Goal: Task Accomplishment & Management: Manage account settings

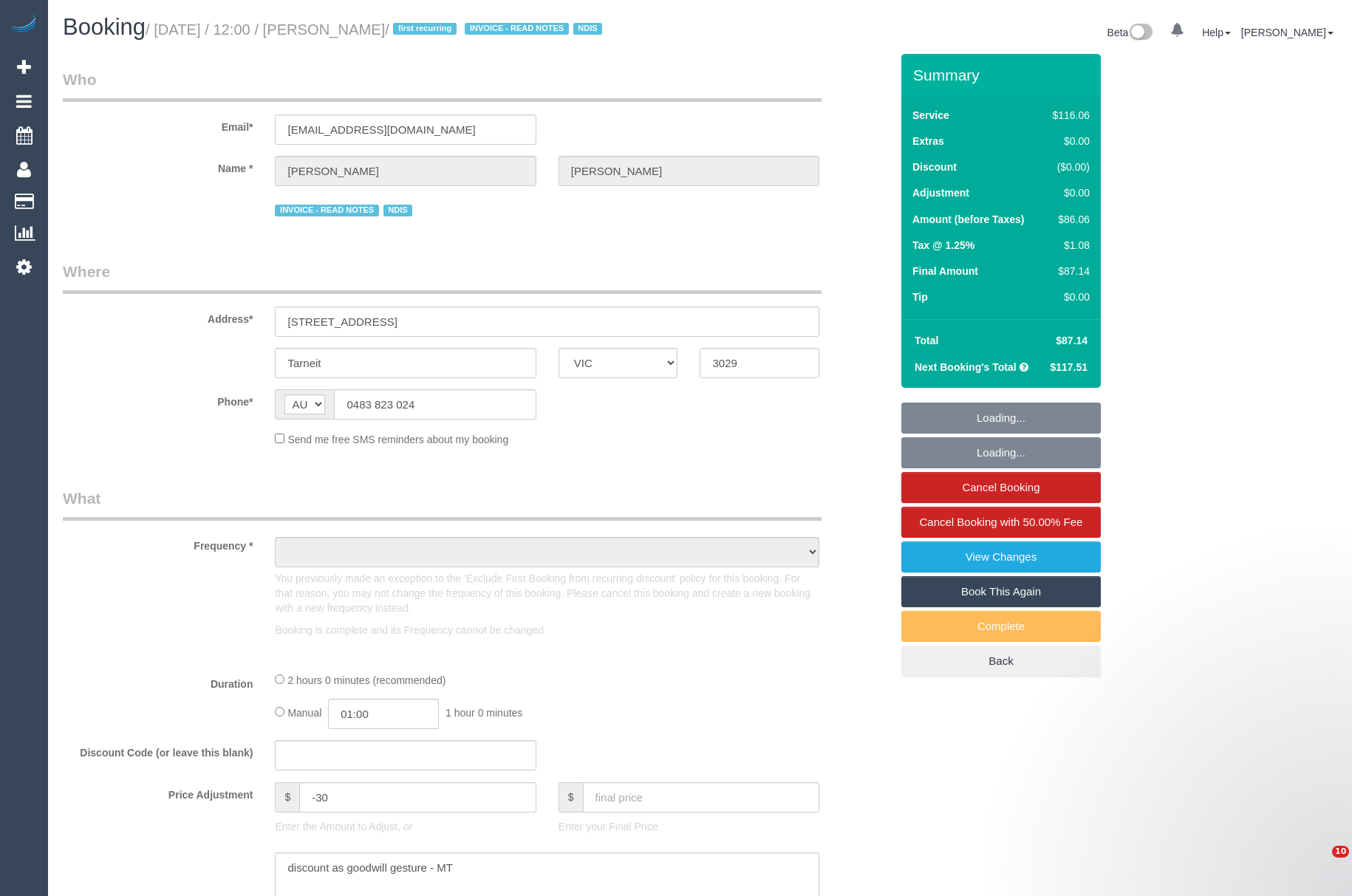
select select "VIC"
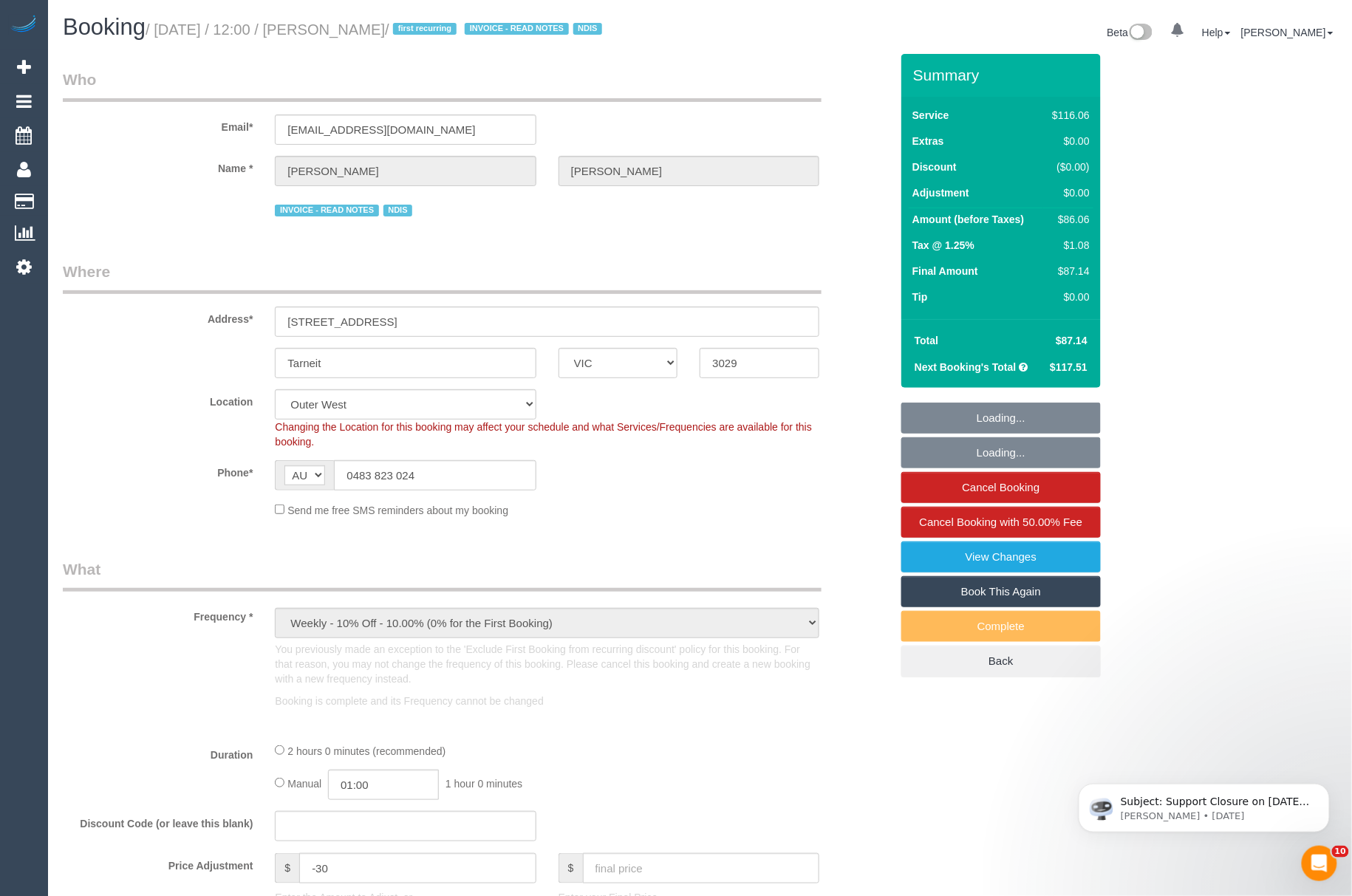
select select "object:772"
select select "number:27"
select select "number:14"
select select "number:19"
select select "number:24"
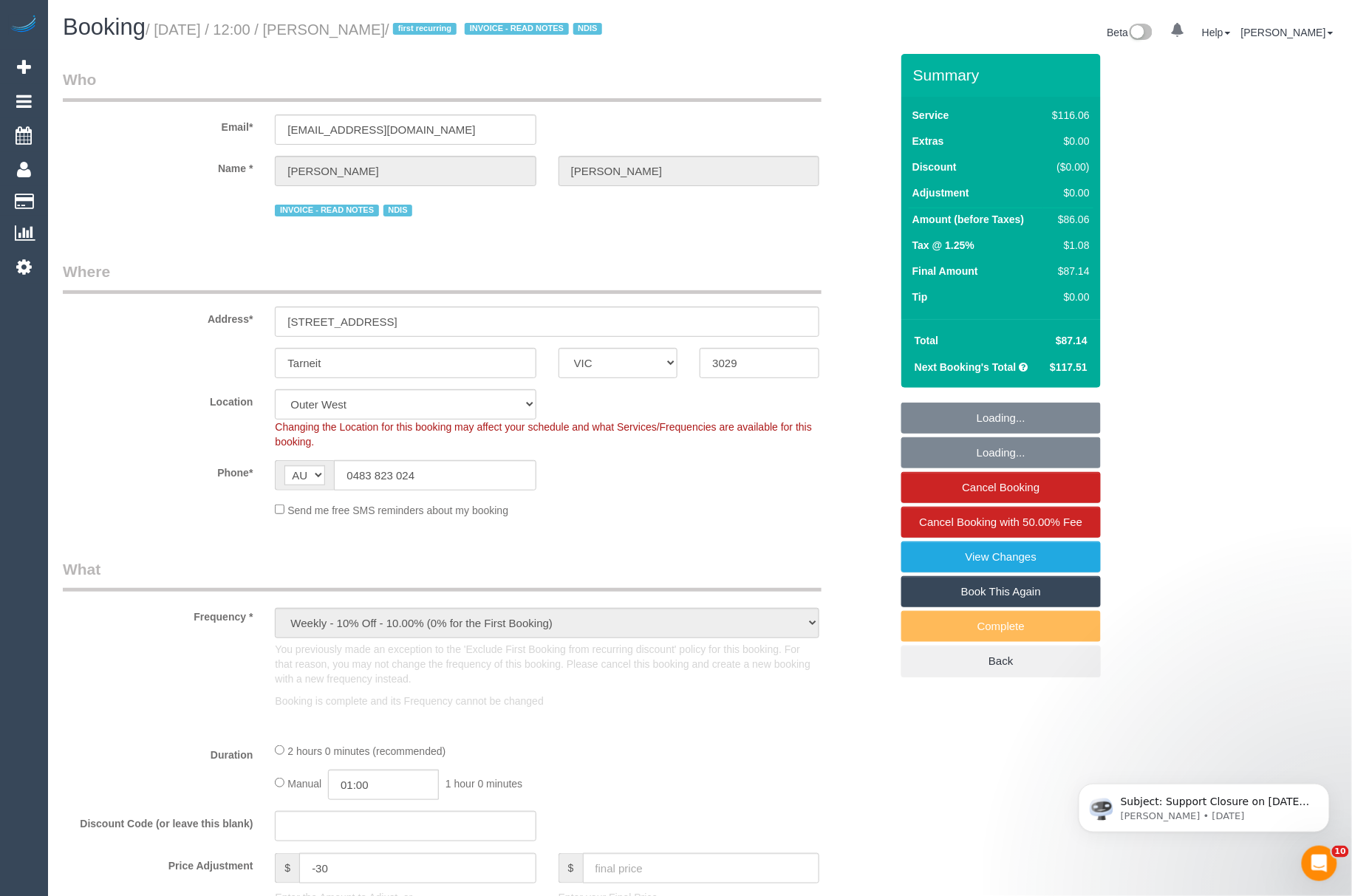
select select "number:34"
select select "number:12"
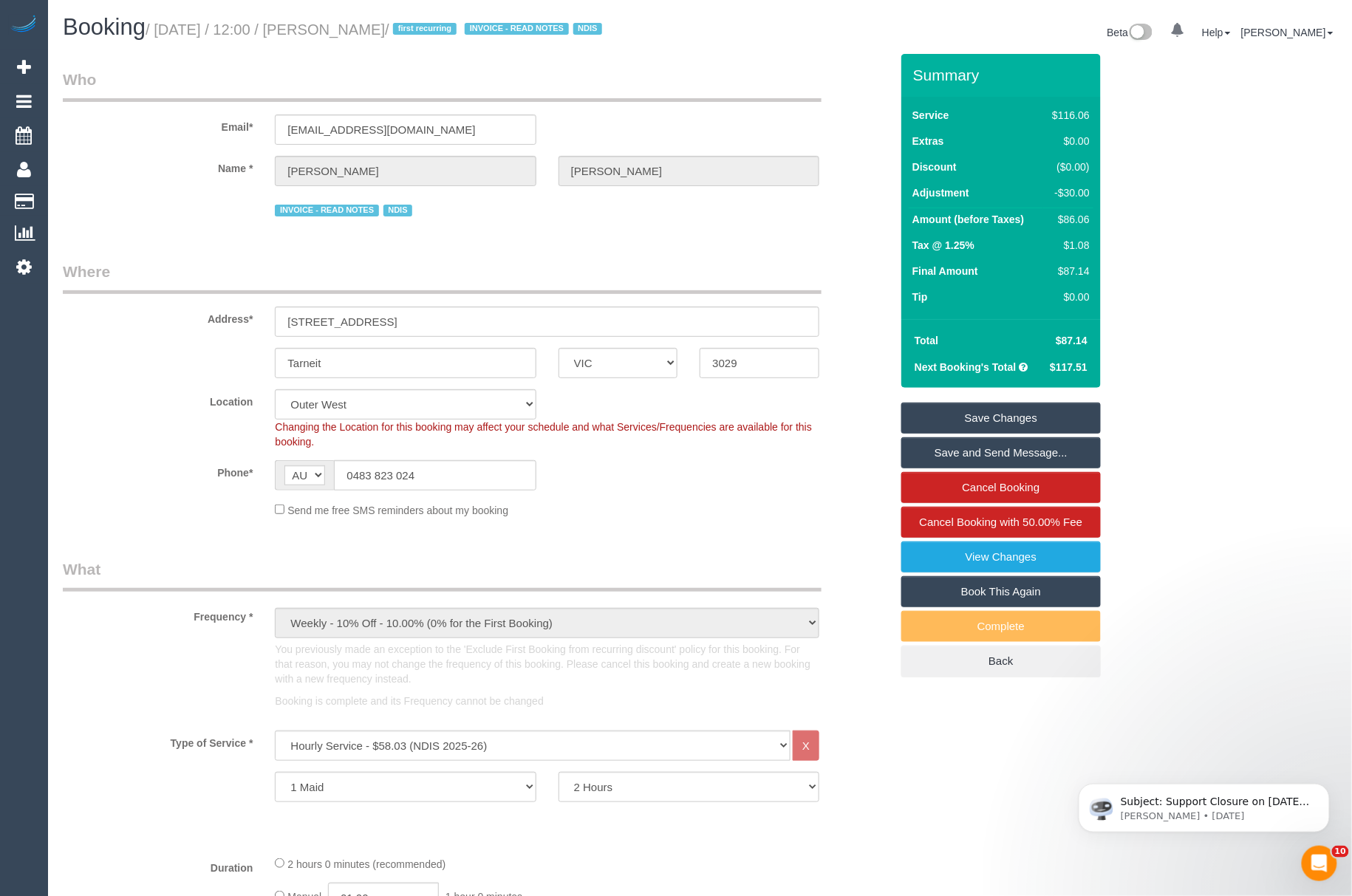
drag, startPoint x: 337, startPoint y: 34, endPoint x: 384, endPoint y: 42, distance: 47.7
click at [384, 42] on div "Booking / August 23, 2025 / 12:00 / Benjamin Denman / first recurring INVOICE -…" at bounding box center [376, 30] width 649 height 32
drag, startPoint x: 454, startPoint y: 20, endPoint x: 329, endPoint y: 18, distance: 125.0
click at [329, 18] on h1 "Booking / August 23, 2025 / 12:00 / Benjamin Denman / first recurring INVOICE -…" at bounding box center [376, 27] width 626 height 25
copy small "Benjamin Denman"
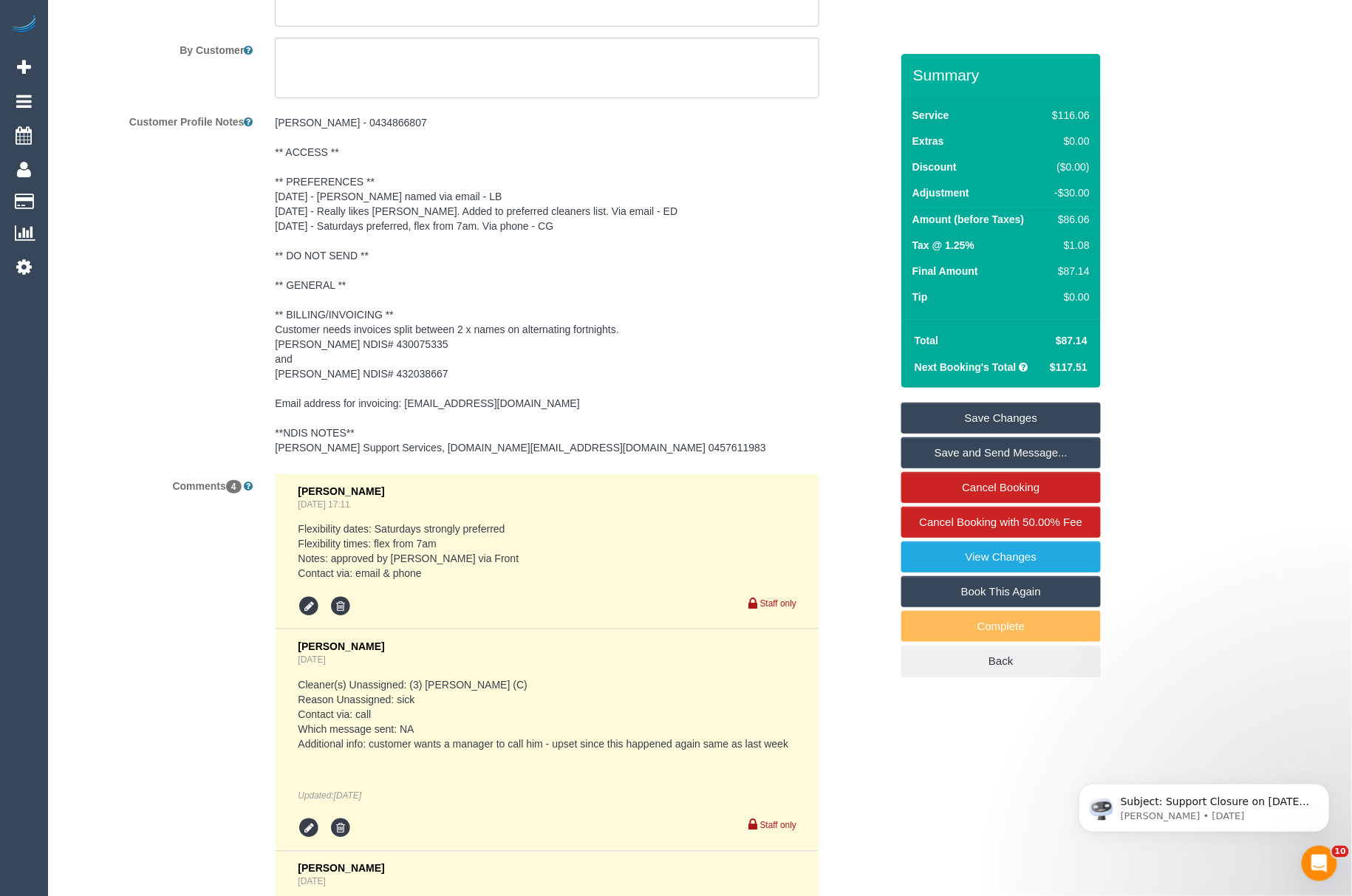
scroll to position [2637, 0]
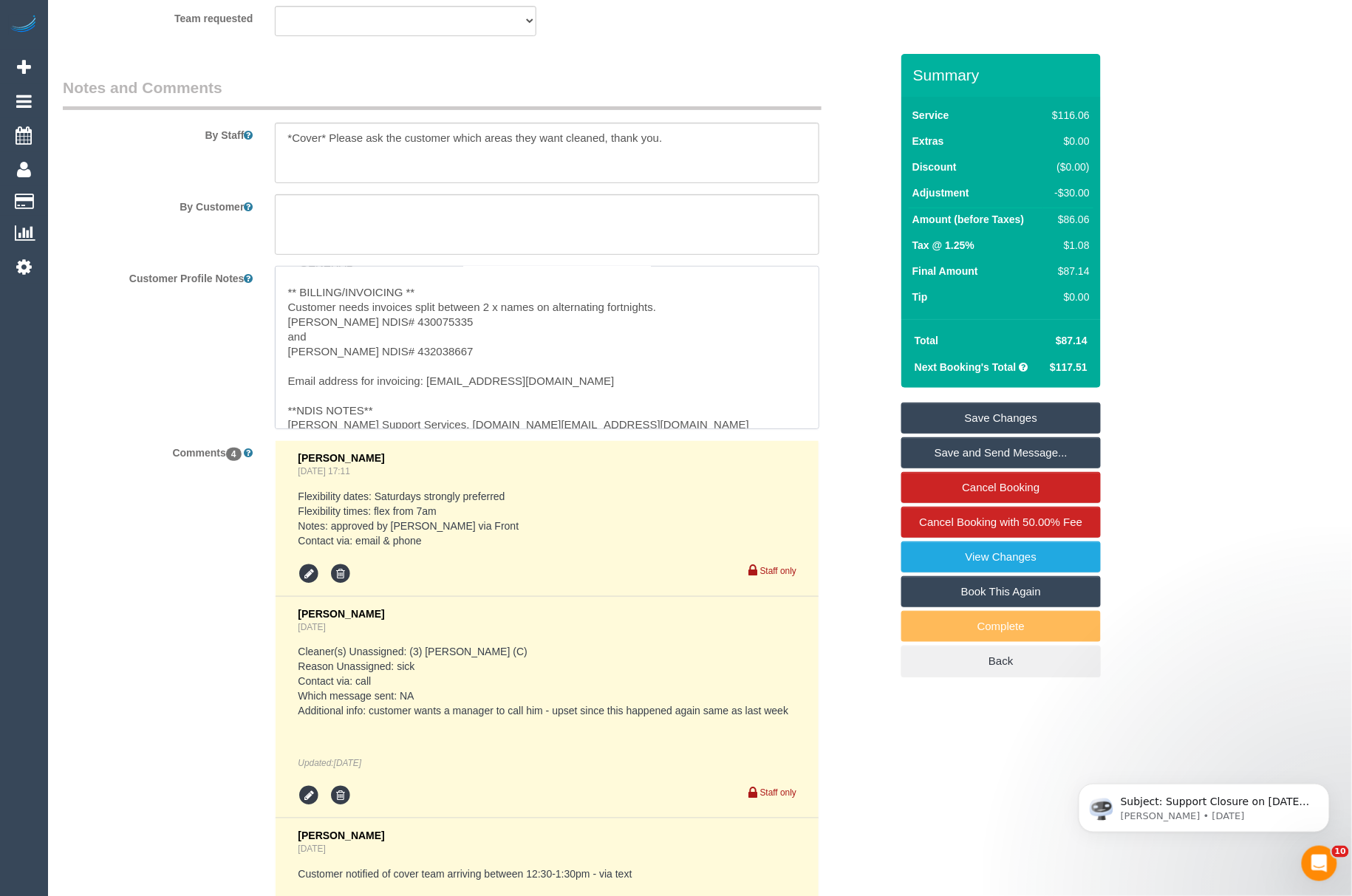
scroll to position [191, 0]
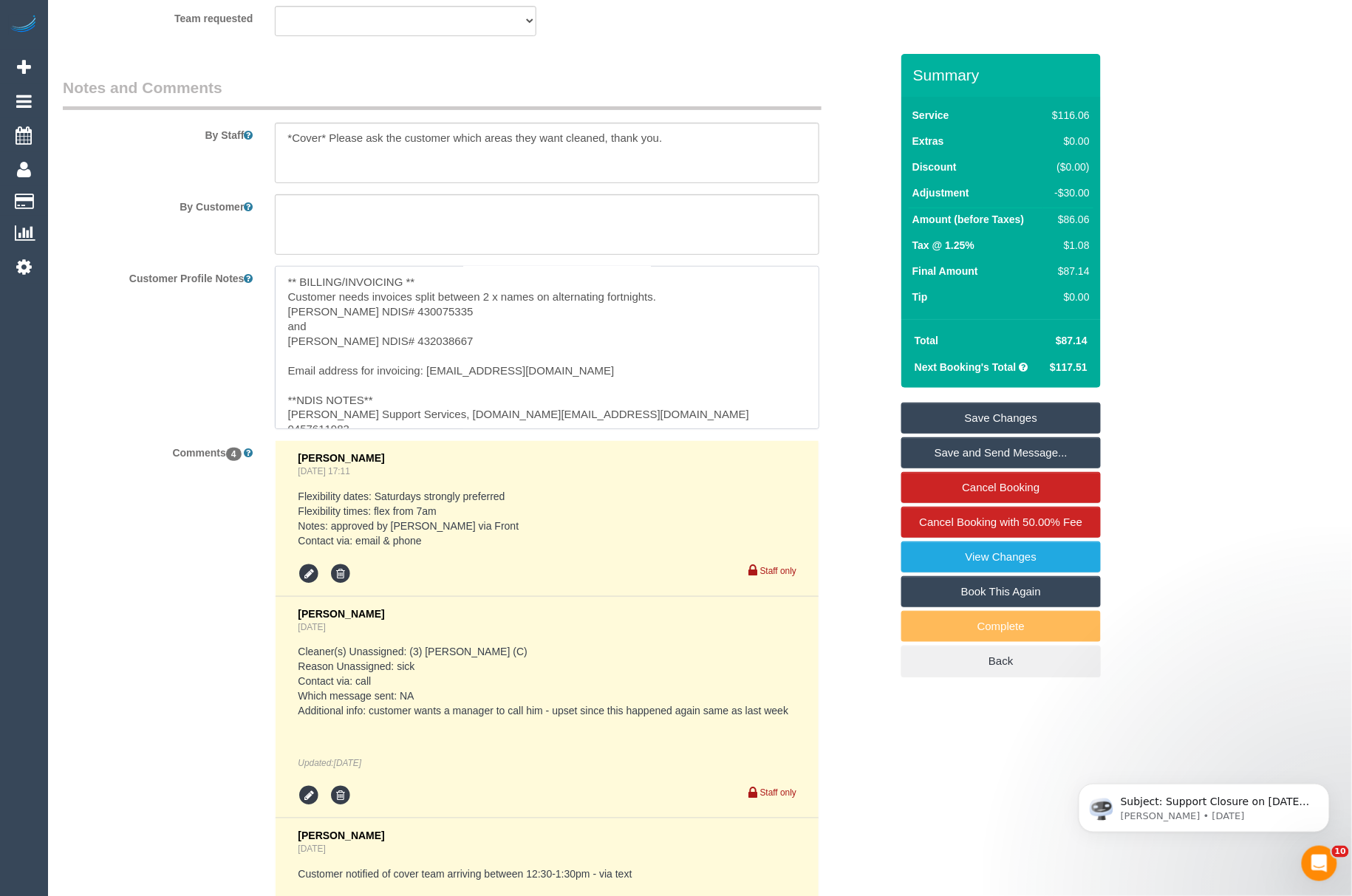
drag, startPoint x: 479, startPoint y: 22, endPoint x: 388, endPoint y: 405, distance: 393.7
click at [388, 405] on textarea "[PERSON_NAME] - 0434866807 ** ACCESS ** ** PREFERENCES ** [DATE] - [PERSON_NAME…" at bounding box center [546, 347] width 544 height 163
click at [421, 343] on textarea "[PERSON_NAME] - 0434866807 ** ACCESS ** ** PREFERENCES ** [DATE] - [PERSON_NAME…" at bounding box center [546, 347] width 544 height 163
click at [504, 341] on textarea "[PERSON_NAME] - 0434866807 ** ACCESS ** ** PREFERENCES ** [DATE] - [PERSON_NAME…" at bounding box center [546, 347] width 544 height 163
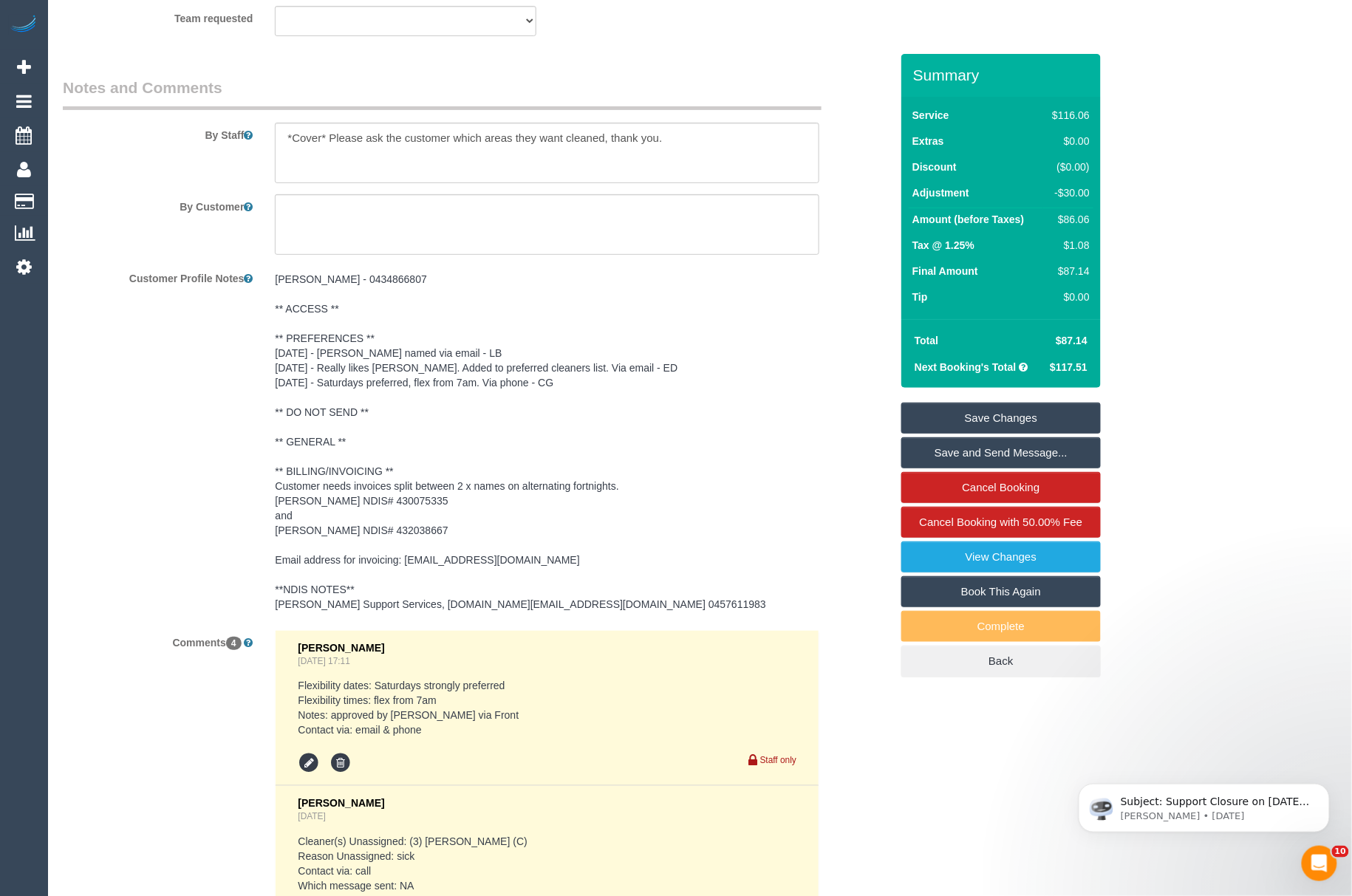
click at [377, 490] on pre "[PERSON_NAME] - 0434866807 ** ACCESS ** ** PREFERENCES ** [DATE] - [PERSON_NAME…" at bounding box center [546, 441] width 544 height 340
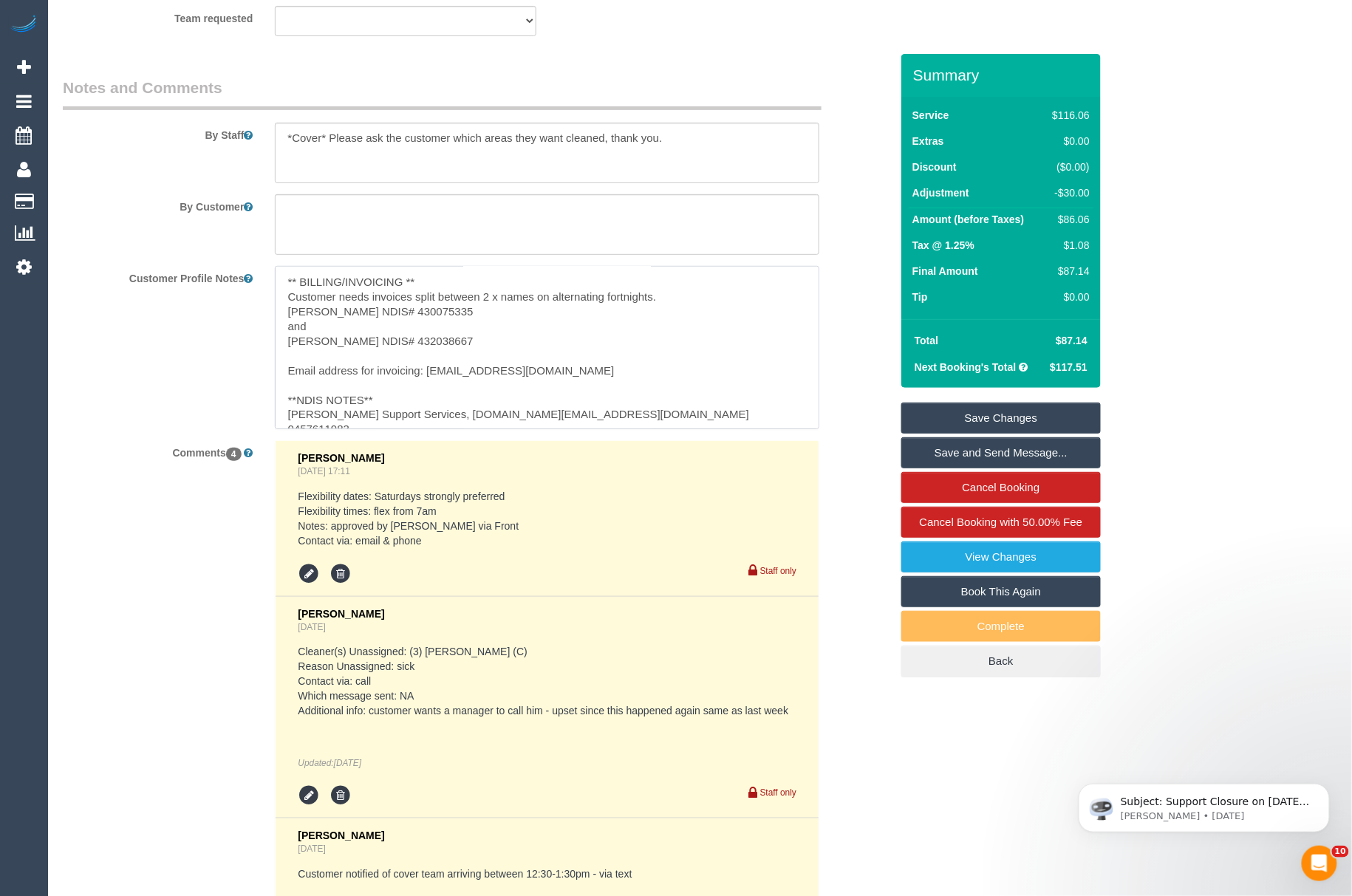
drag, startPoint x: 481, startPoint y: 317, endPoint x: 385, endPoint y: 307, distance: 96.5
click at [385, 307] on textarea "[PERSON_NAME] - 0434866807 ** ACCESS ** ** PREFERENCES ** [DATE] - [PERSON_NAME…" at bounding box center [546, 347] width 544 height 163
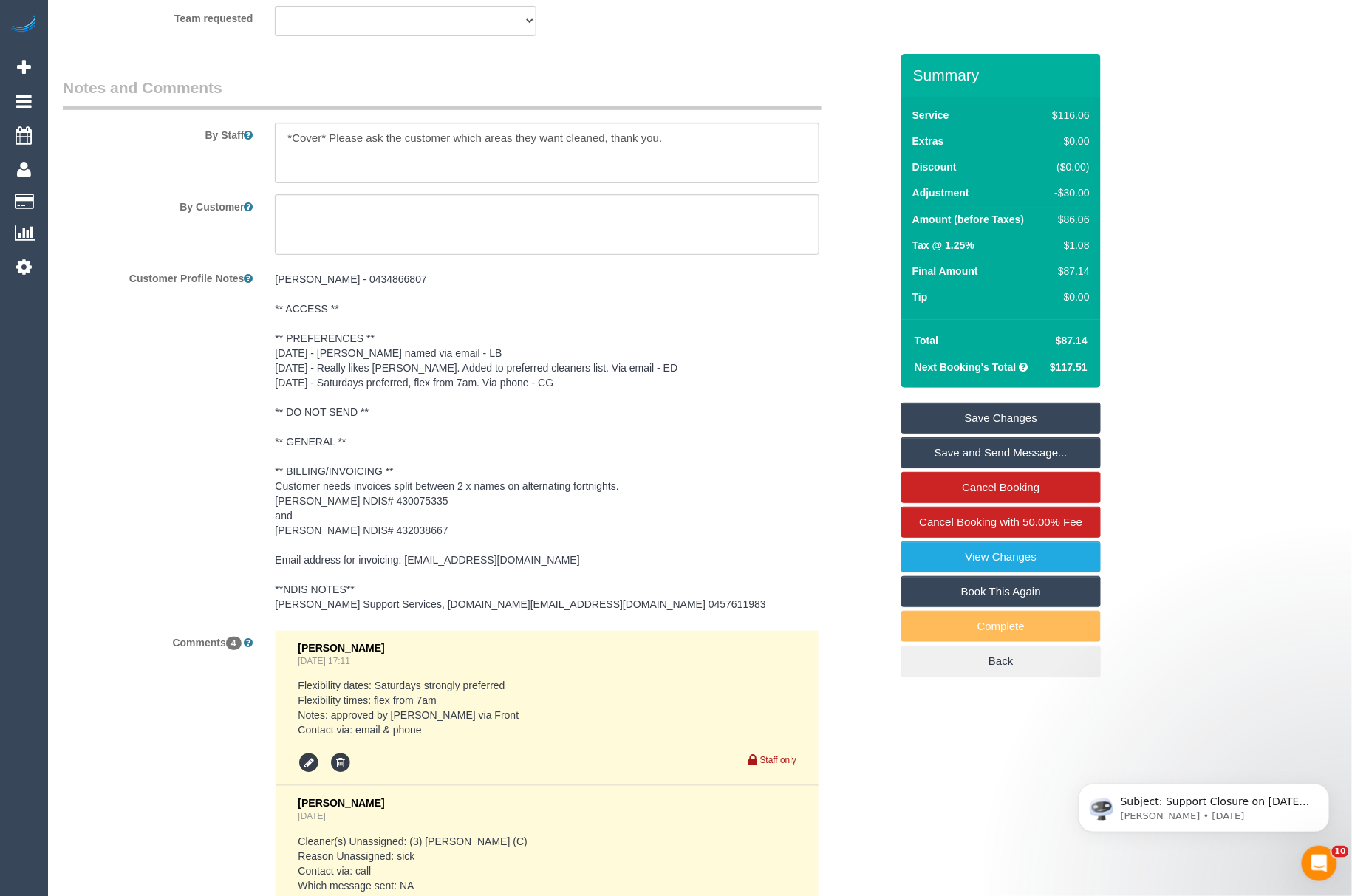
click at [399, 483] on pre "[PERSON_NAME] - 0434866807 ** ACCESS ** ** PREFERENCES ** [DATE] - [PERSON_NAME…" at bounding box center [546, 441] width 544 height 340
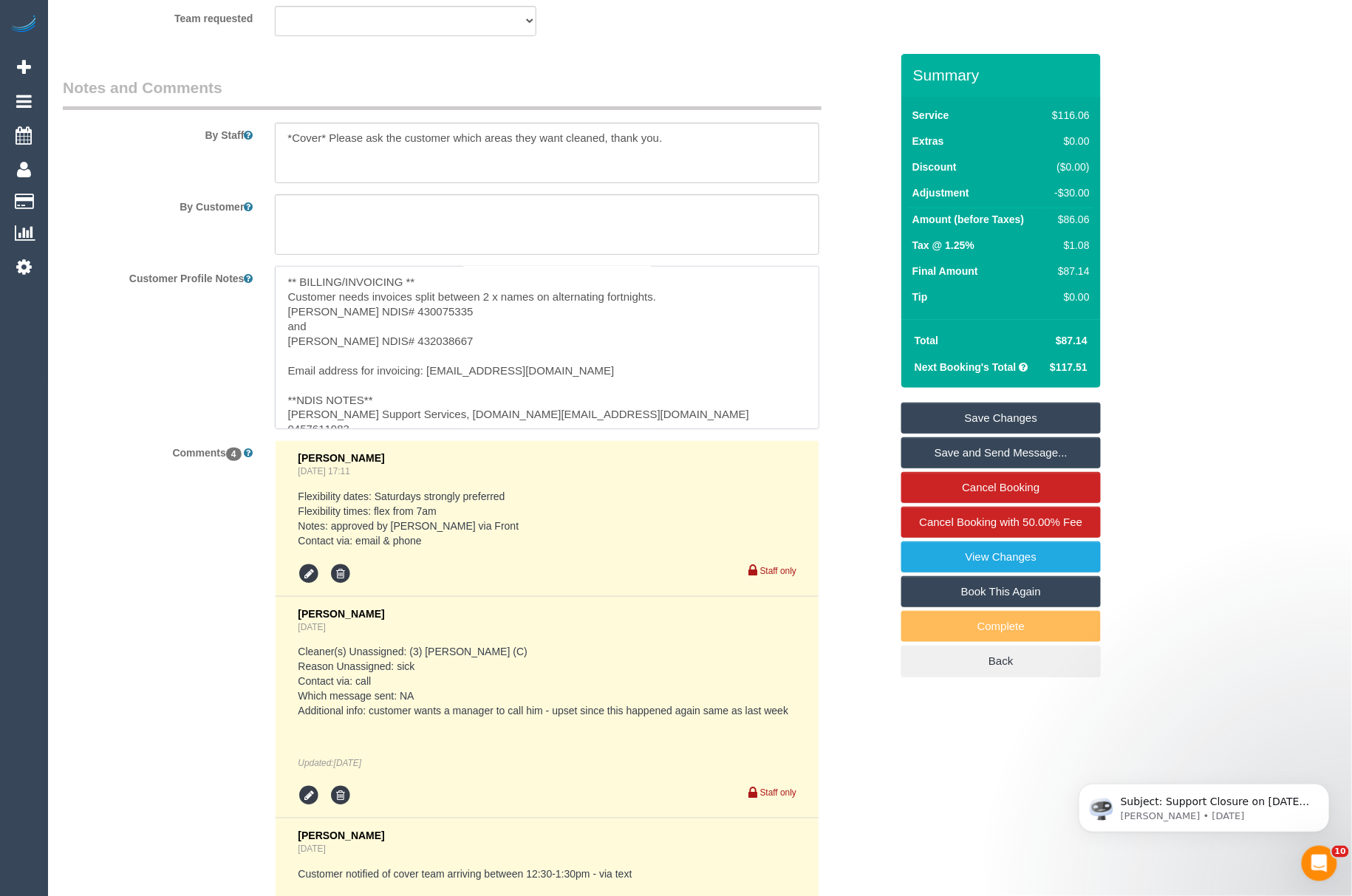
click at [501, 363] on textarea "[PERSON_NAME] - 0434866807 ** ACCESS ** ** PREFERENCES ** [DATE] - [PERSON_NAME…" at bounding box center [546, 347] width 544 height 163
drag, startPoint x: 572, startPoint y: 363, endPoint x: 427, endPoint y: 373, distance: 145.3
click at [427, 373] on textarea "[PERSON_NAME] - 0434866807 ** ACCESS ** ** PREFERENCES ** [DATE] - [PERSON_NAME…" at bounding box center [546, 347] width 544 height 163
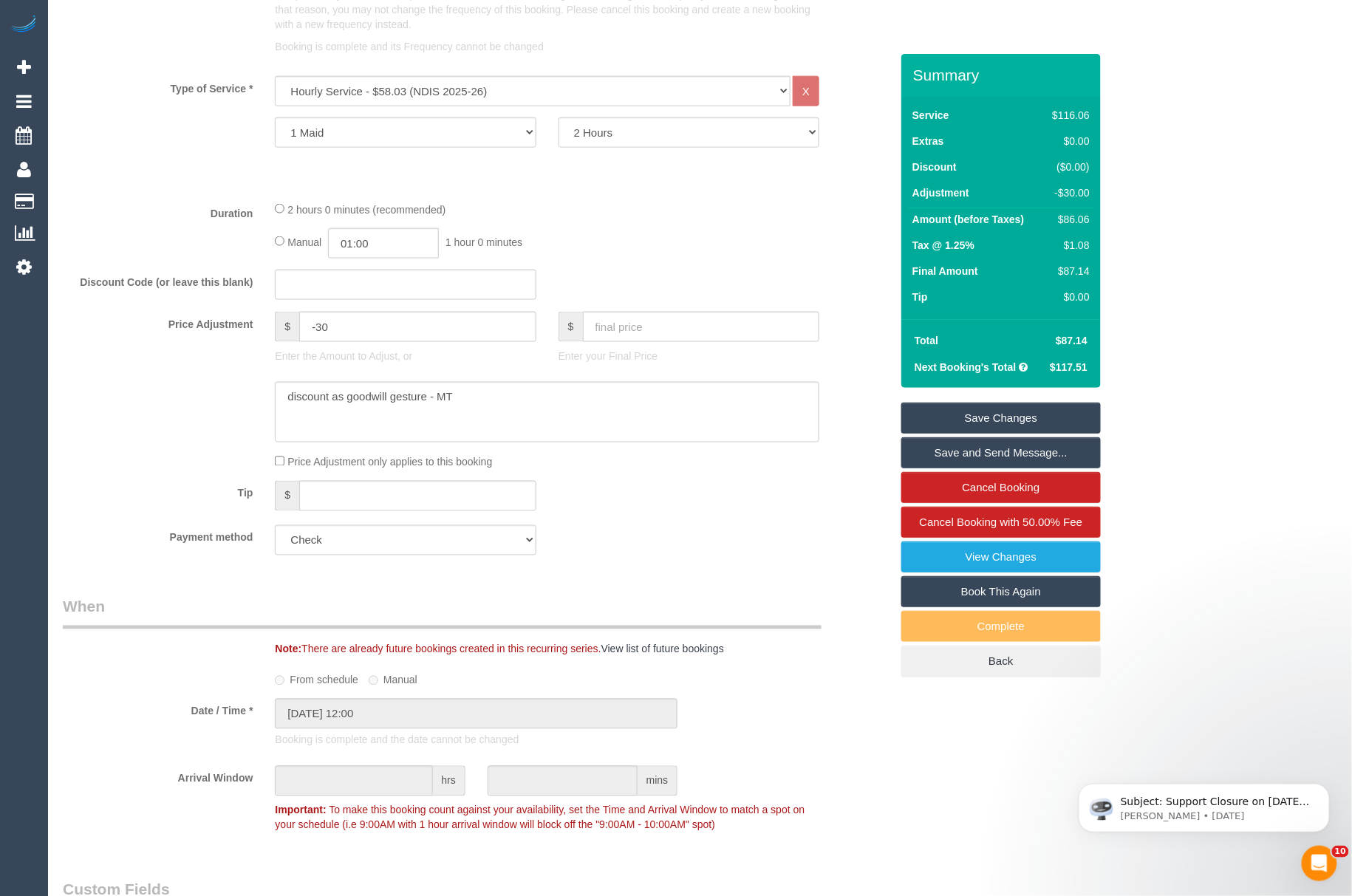
scroll to position [672, 0]
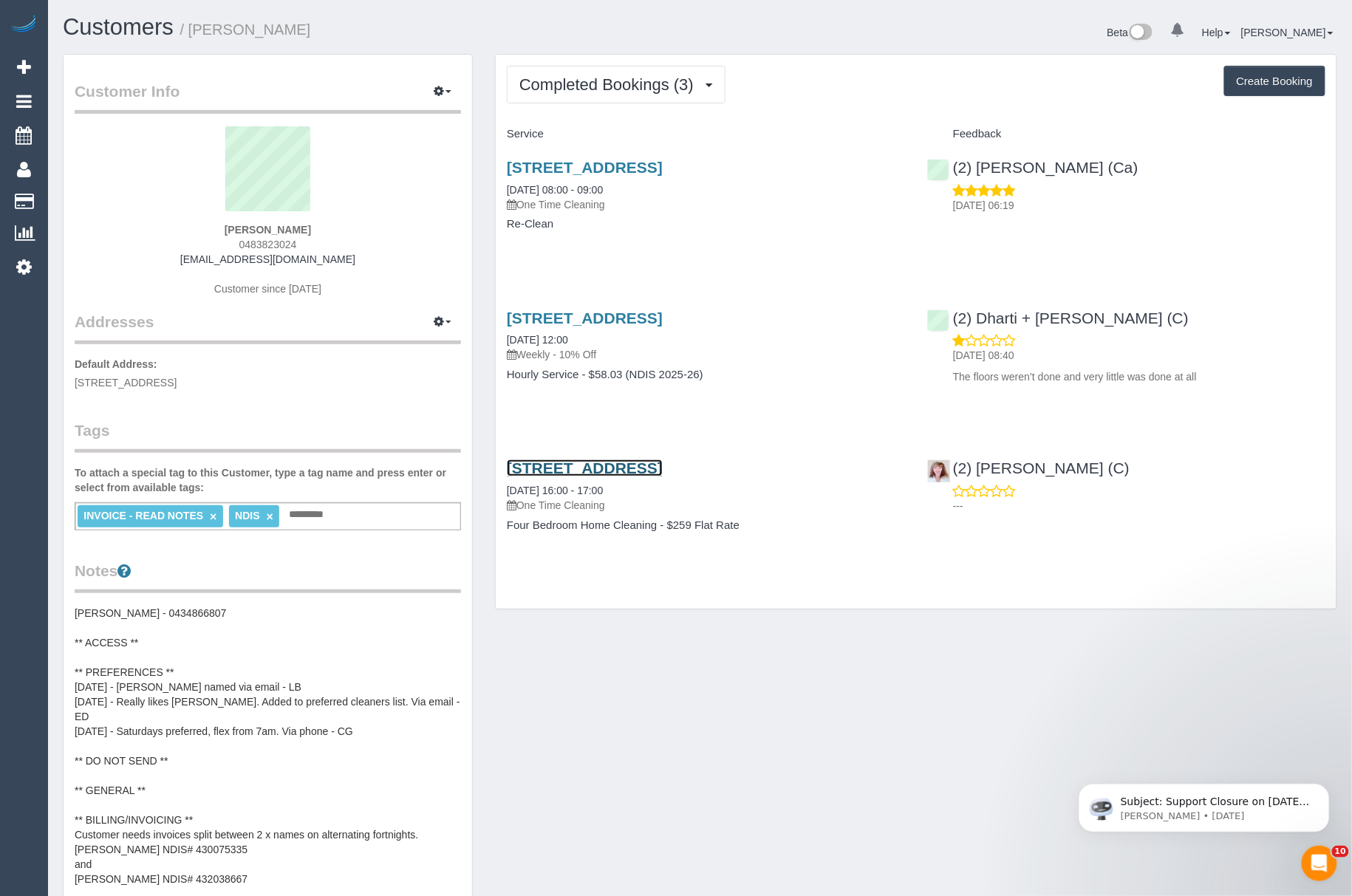
click at [547, 470] on link "26 Lookout Way, Tarneit, VIC 3029" at bounding box center [585, 468] width 156 height 17
click at [620, 84] on span "Completed Bookings (3)" at bounding box center [610, 84] width 182 height 18
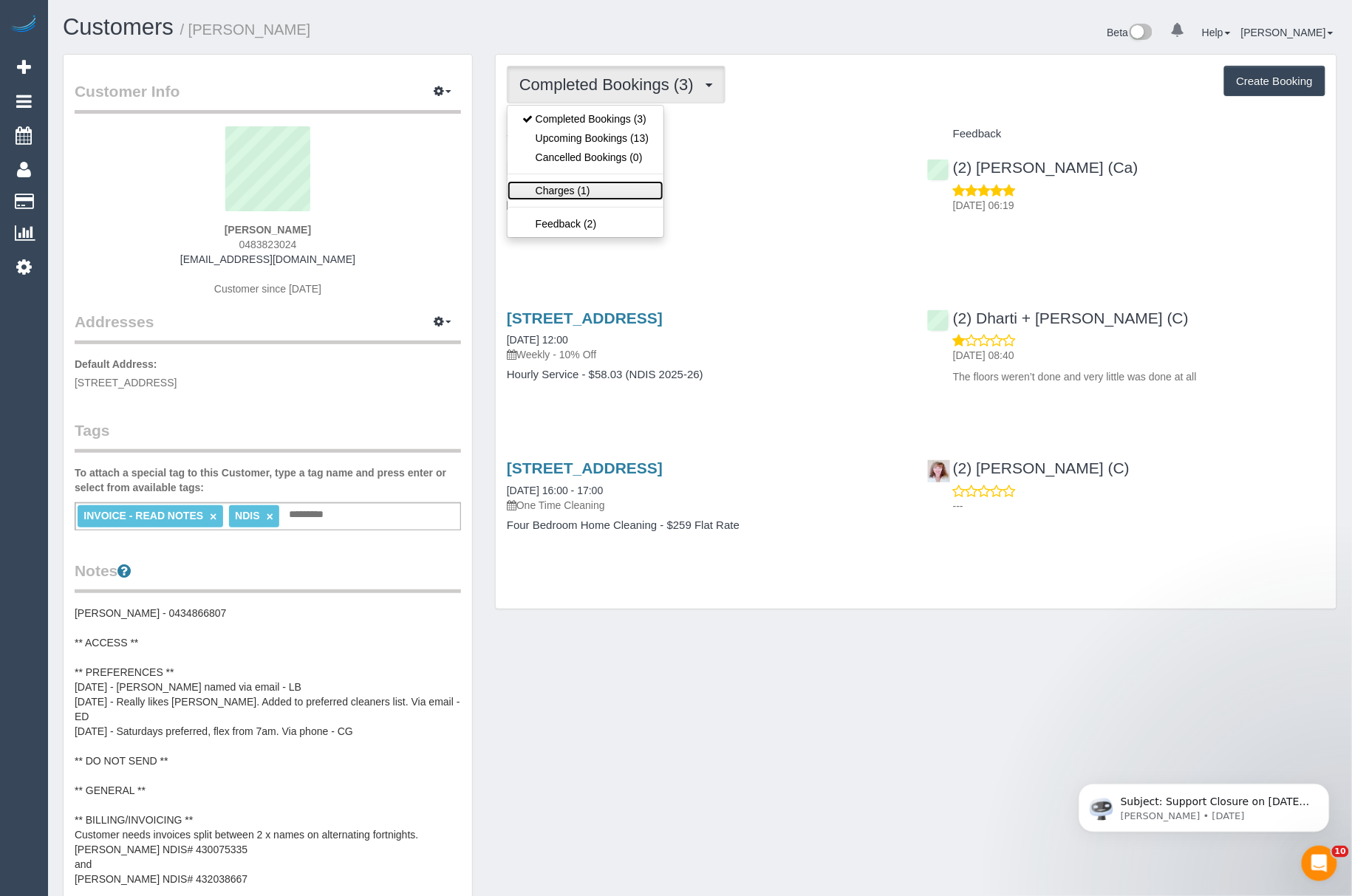
click at [581, 186] on link "Charges (1)" at bounding box center [586, 191] width 156 height 19
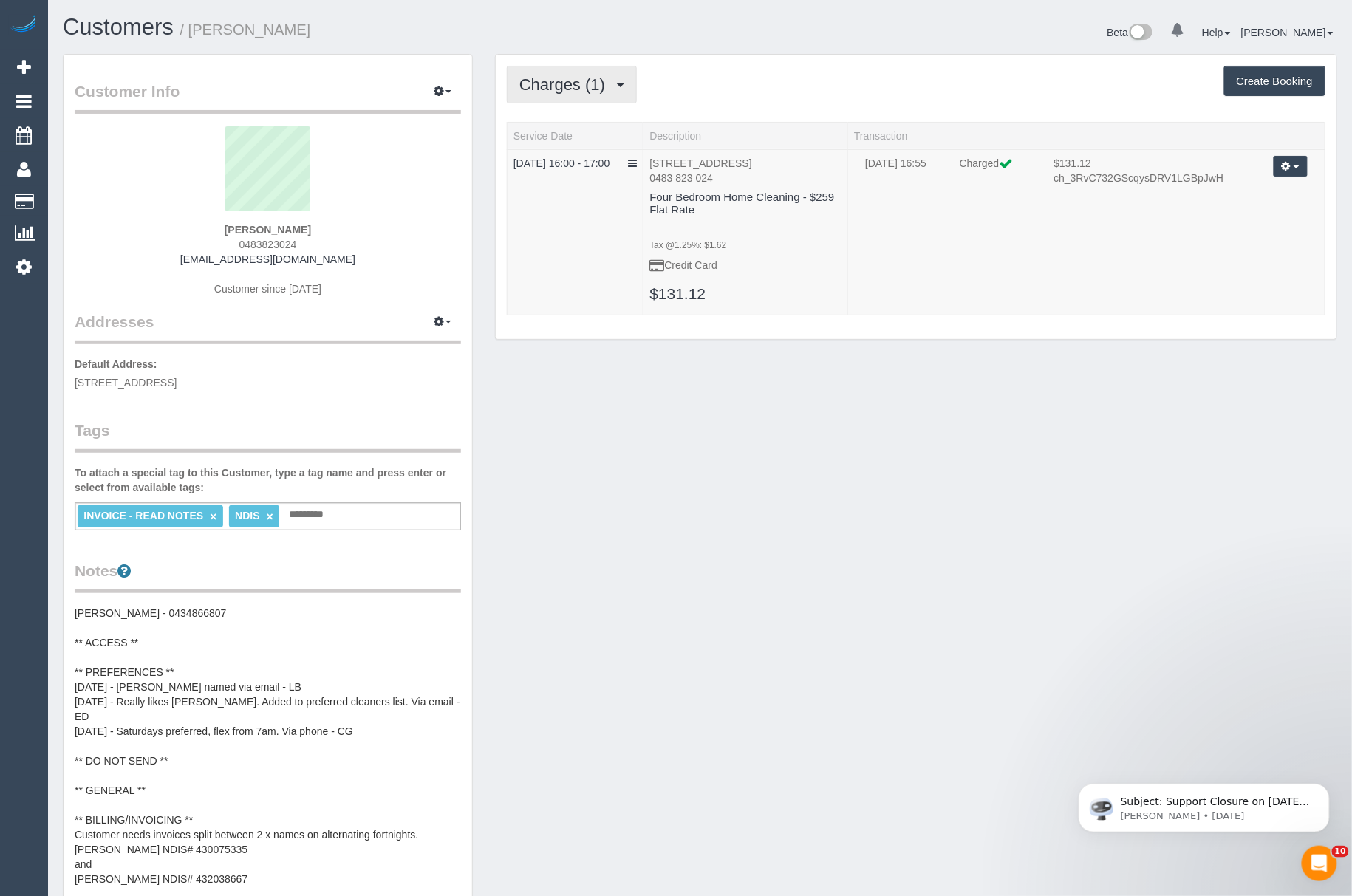
click at [575, 77] on span "Charges (1)" at bounding box center [566, 84] width 93 height 18
click at [583, 121] on link "Completed Bookings (3)" at bounding box center [586, 119] width 156 height 19
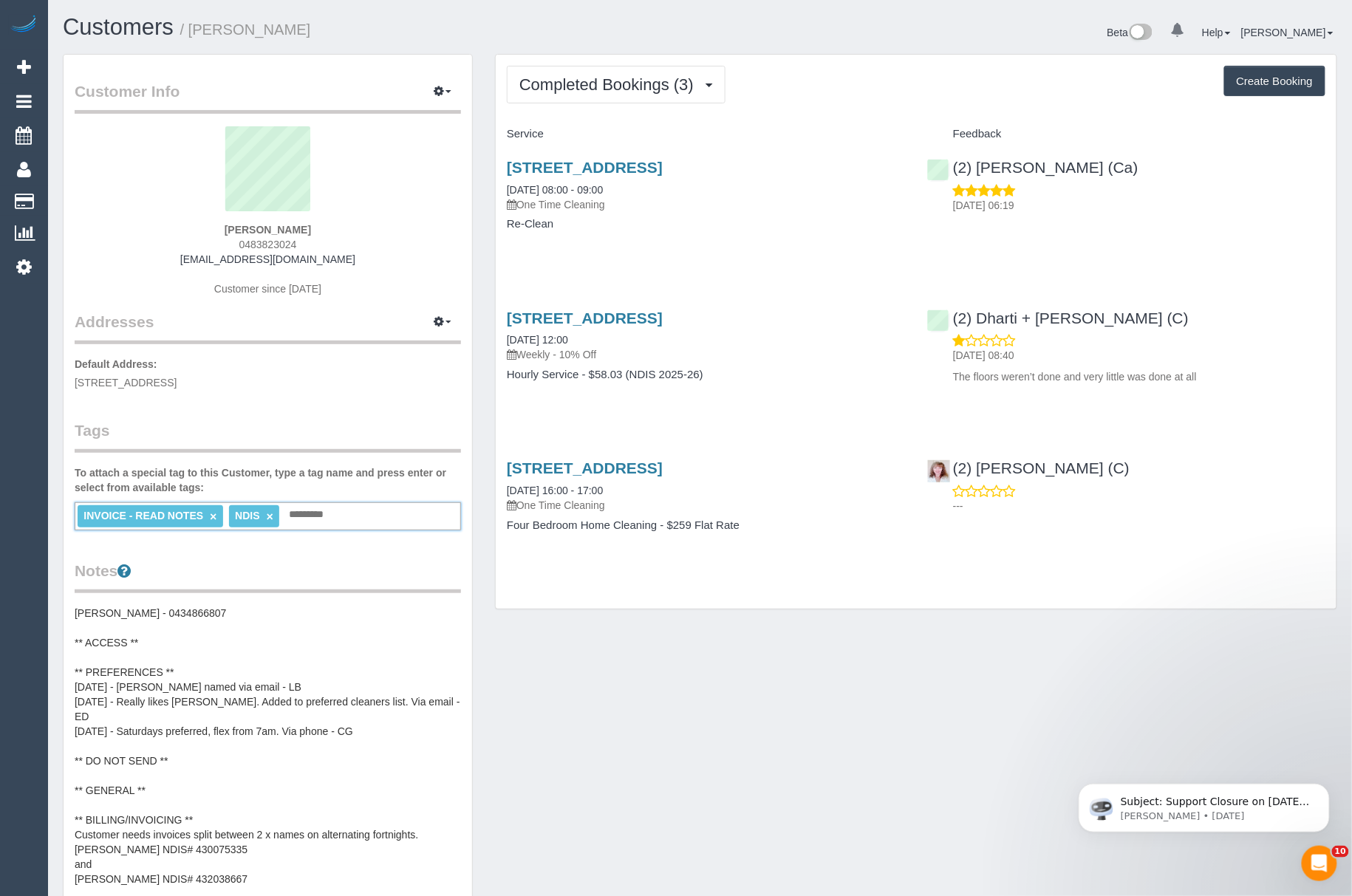
click at [312, 507] on input "text" at bounding box center [310, 515] width 50 height 19
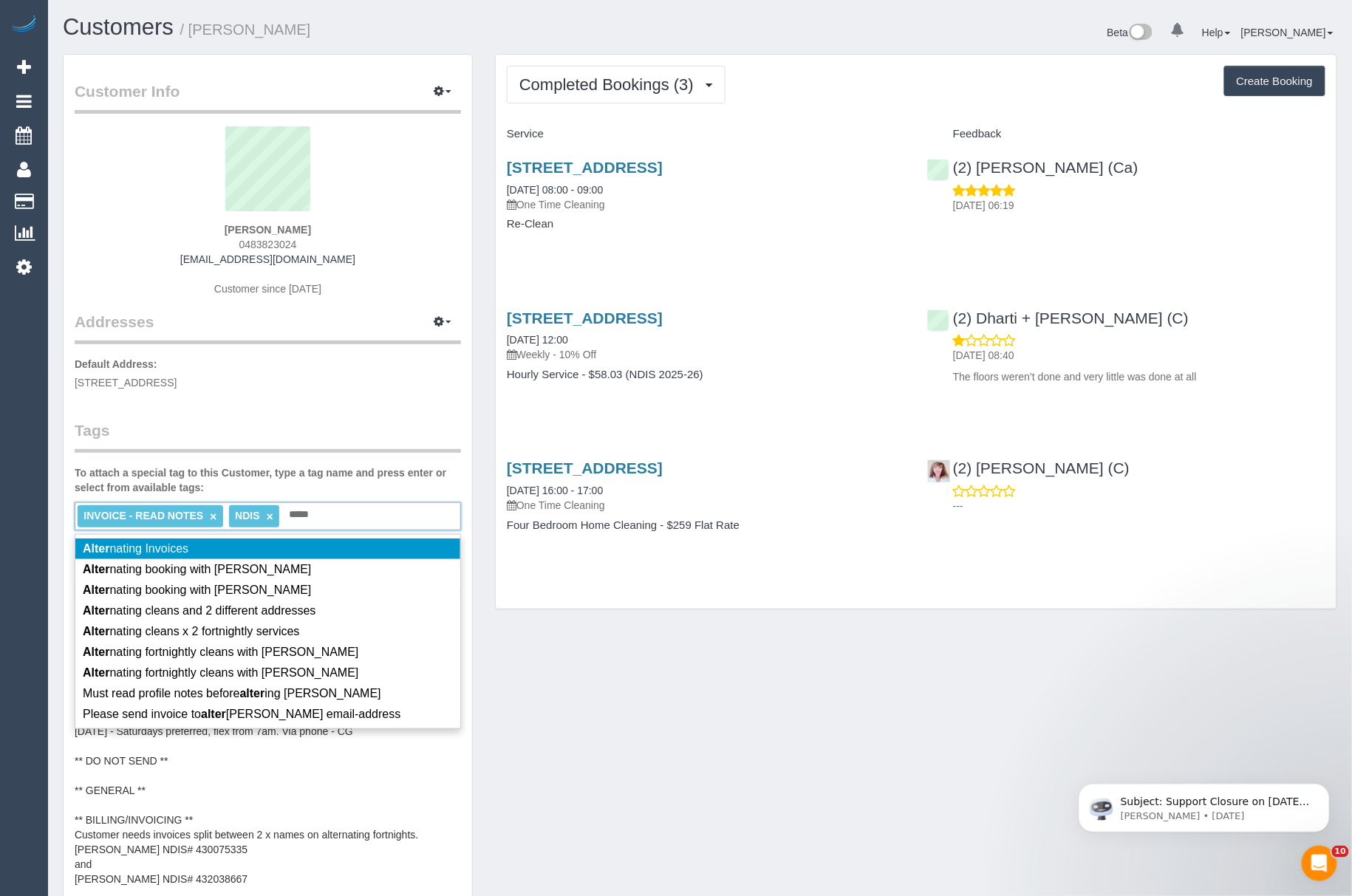
type input "*****"
click at [255, 548] on li "Alter nating Invoices" at bounding box center [268, 548] width 385 height 20
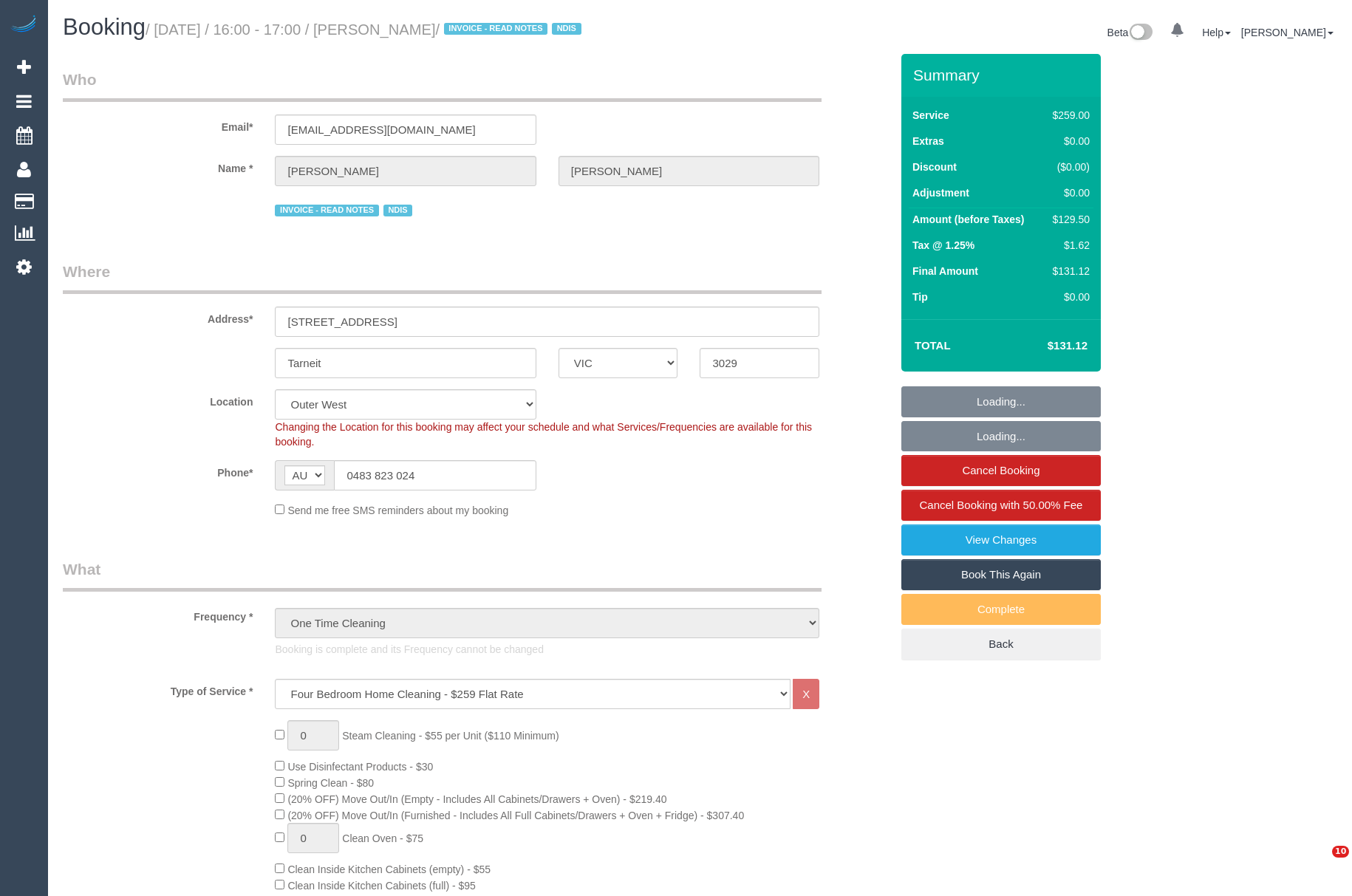
select select "VIC"
select select "number:27"
select select "number:14"
select select "number:19"
select select "number:24"
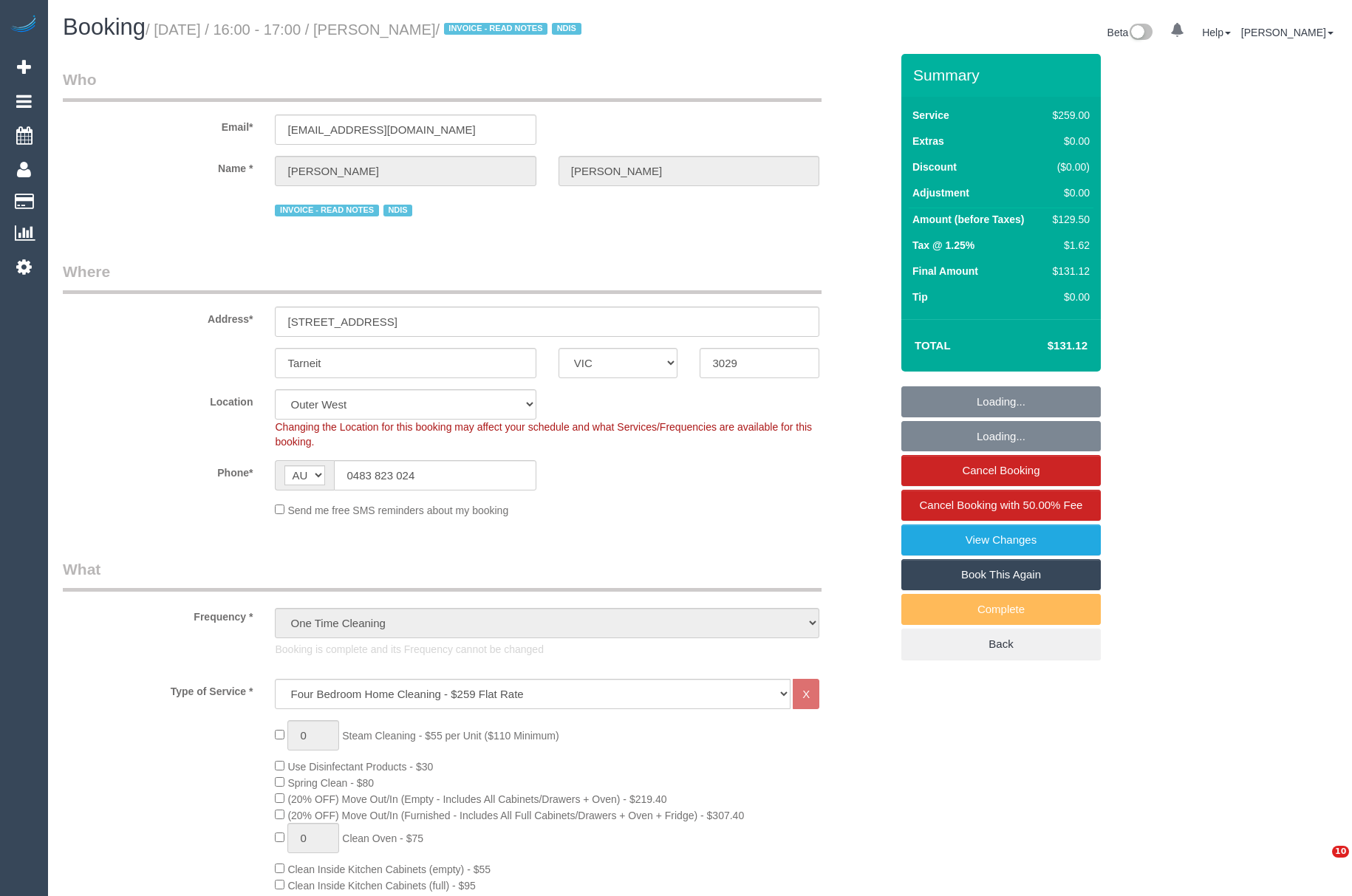
select select "number:35"
select select "number:11"
select select "object:1353"
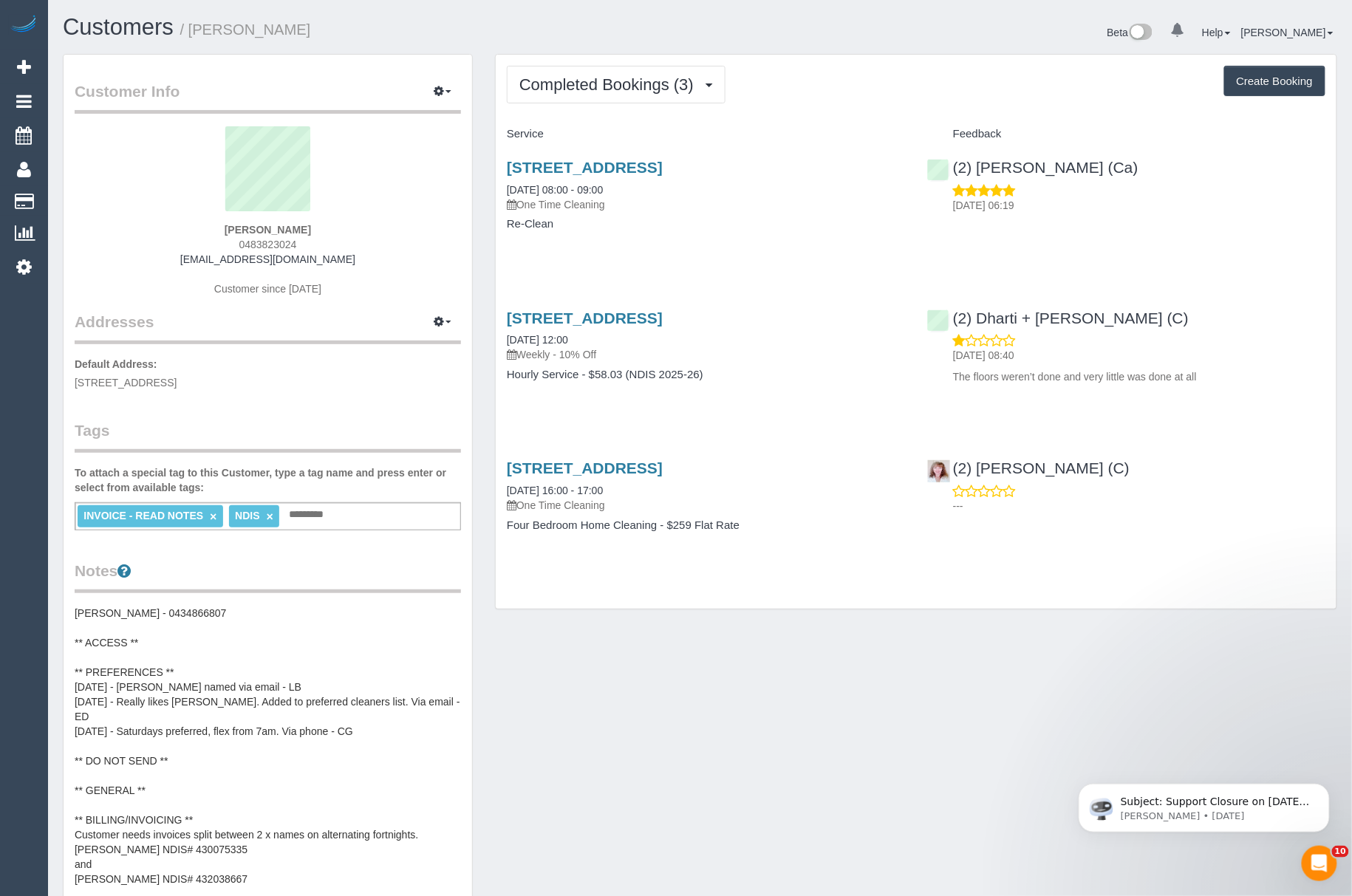
click at [138, 880] on pre "[PERSON_NAME] - 0434866807 ** ACCESS ** ** PREFERENCES ** [DATE] - [PERSON_NAME…" at bounding box center [267, 753] width 386 height 296
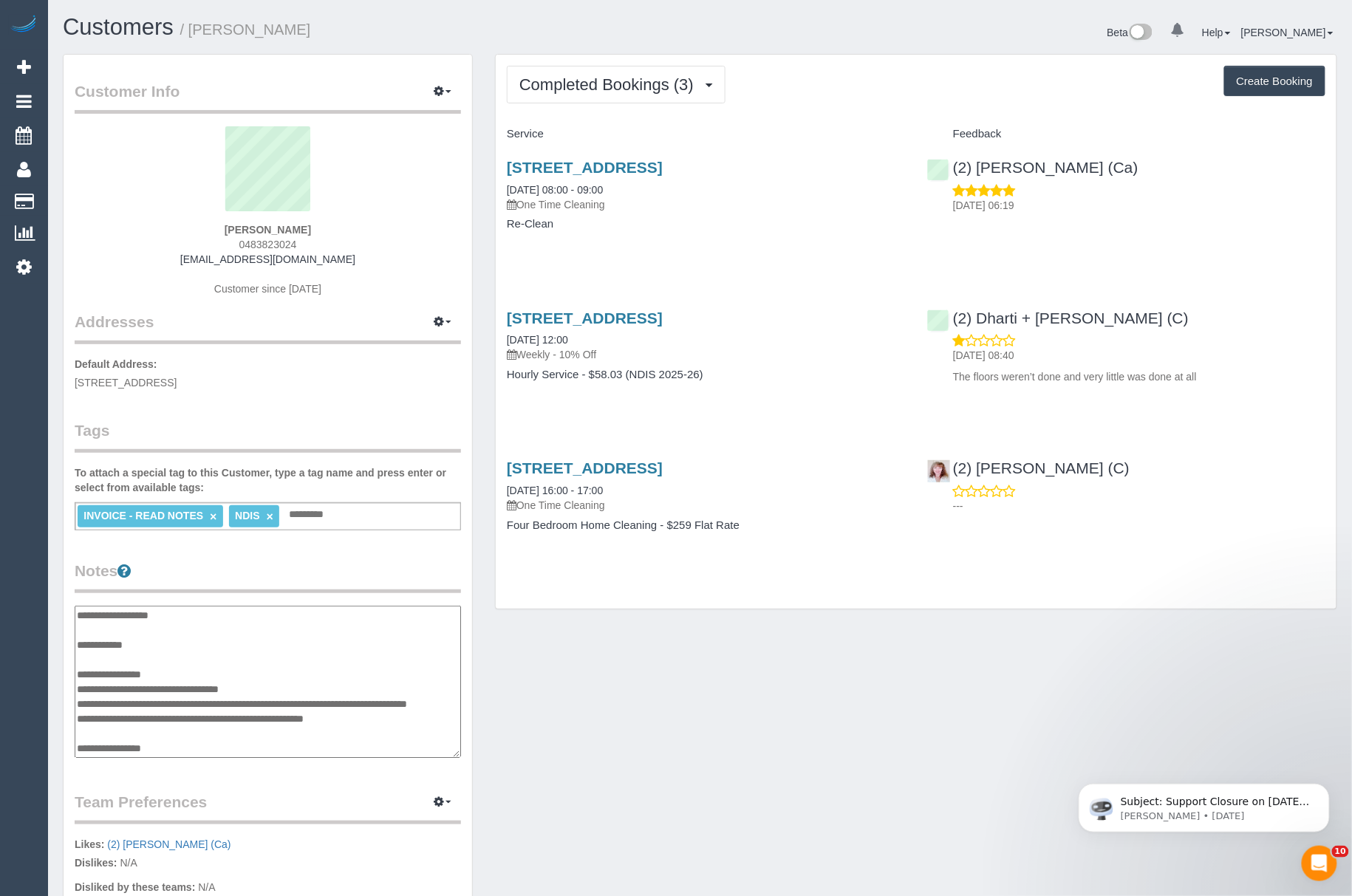
scroll to position [222, 0]
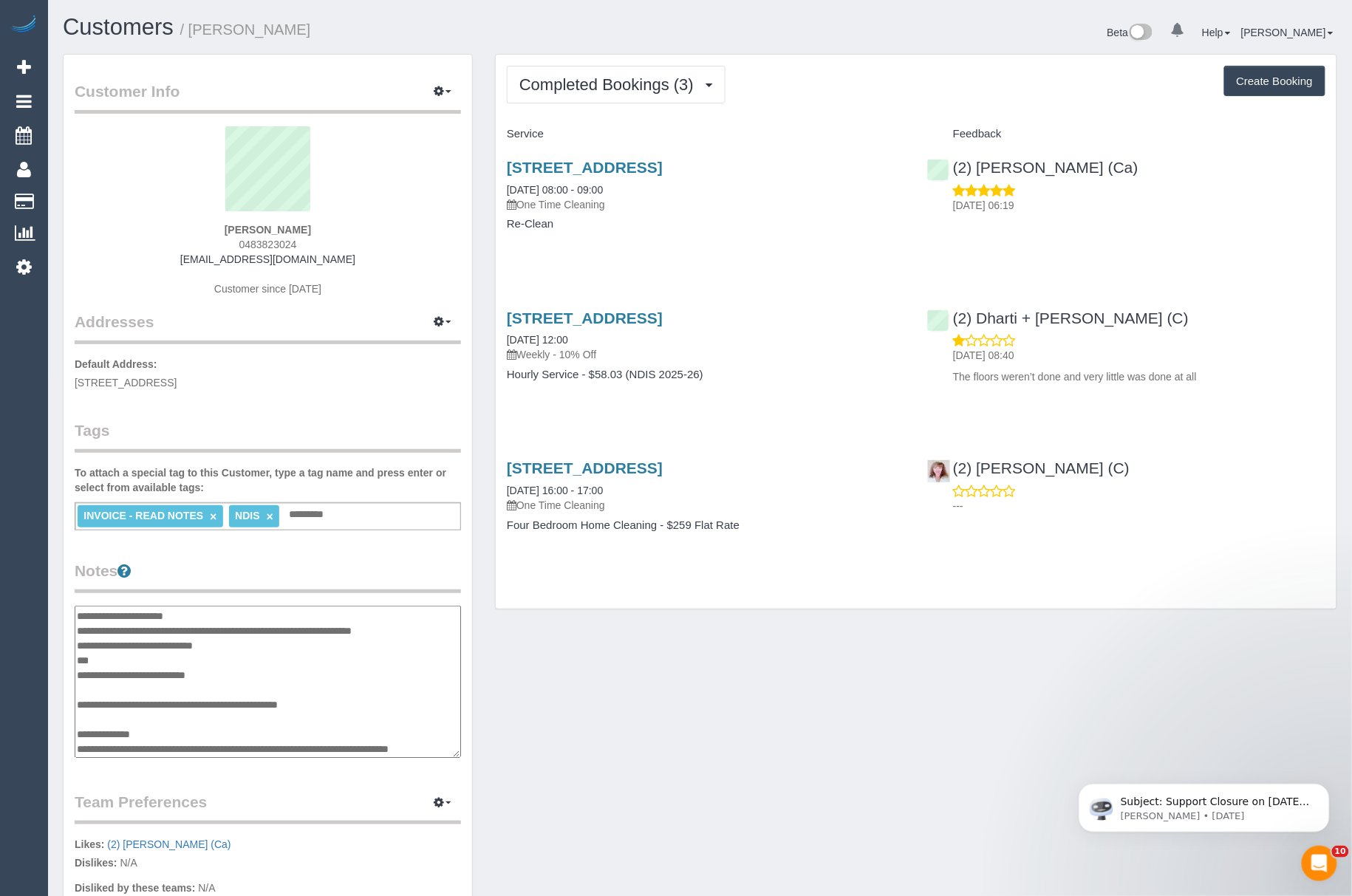
click at [119, 664] on textarea "**********" at bounding box center [267, 682] width 386 height 153
drag, startPoint x: 147, startPoint y: 655, endPoint x: 81, endPoint y: 659, distance: 66.1
click at [81, 659] on textarea "**********" at bounding box center [267, 682] width 386 height 153
click at [449, 96] on button "button" at bounding box center [442, 92] width 37 height 23
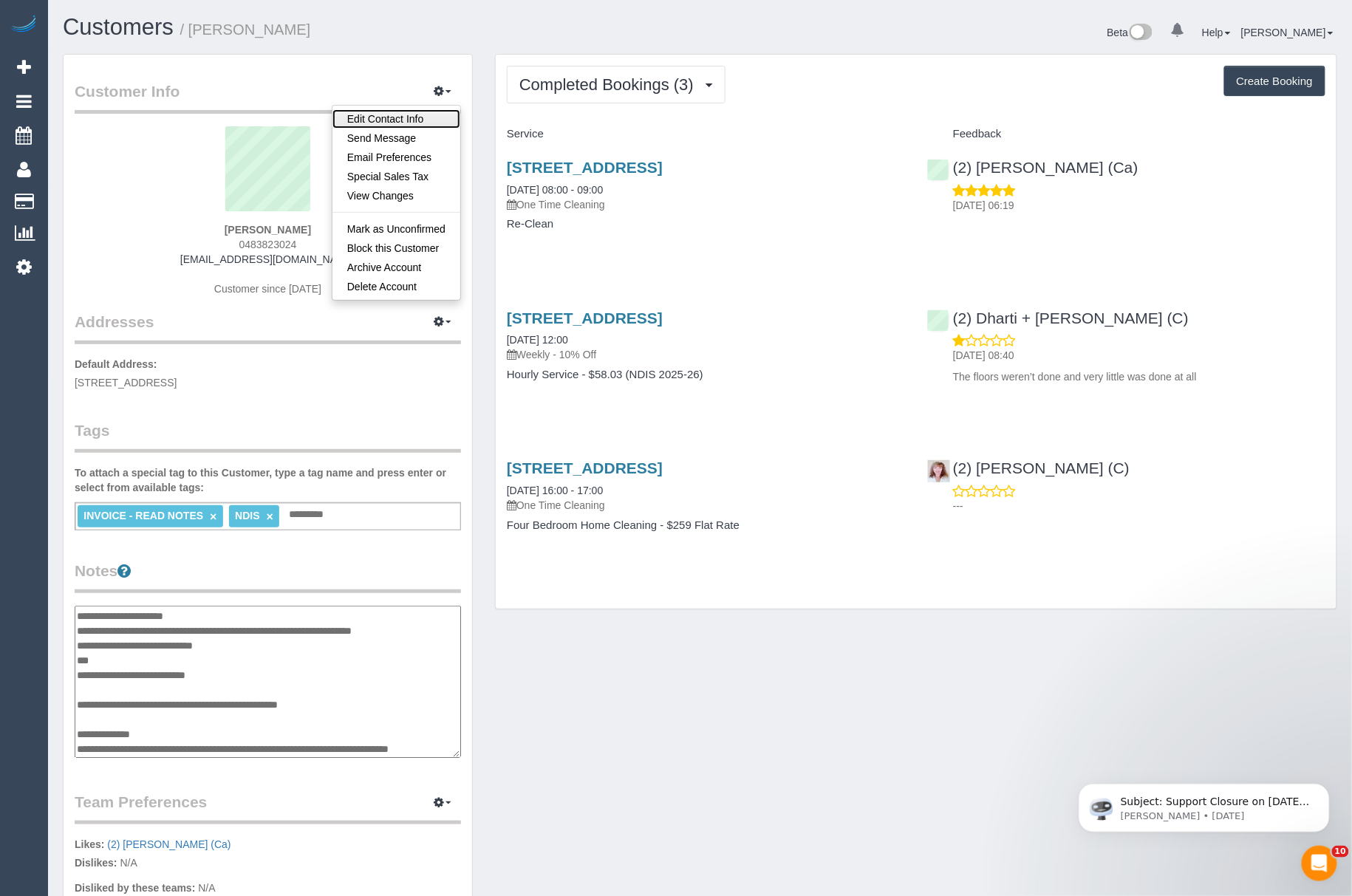
click at [429, 117] on link "Edit Contact Info" at bounding box center [396, 119] width 128 height 19
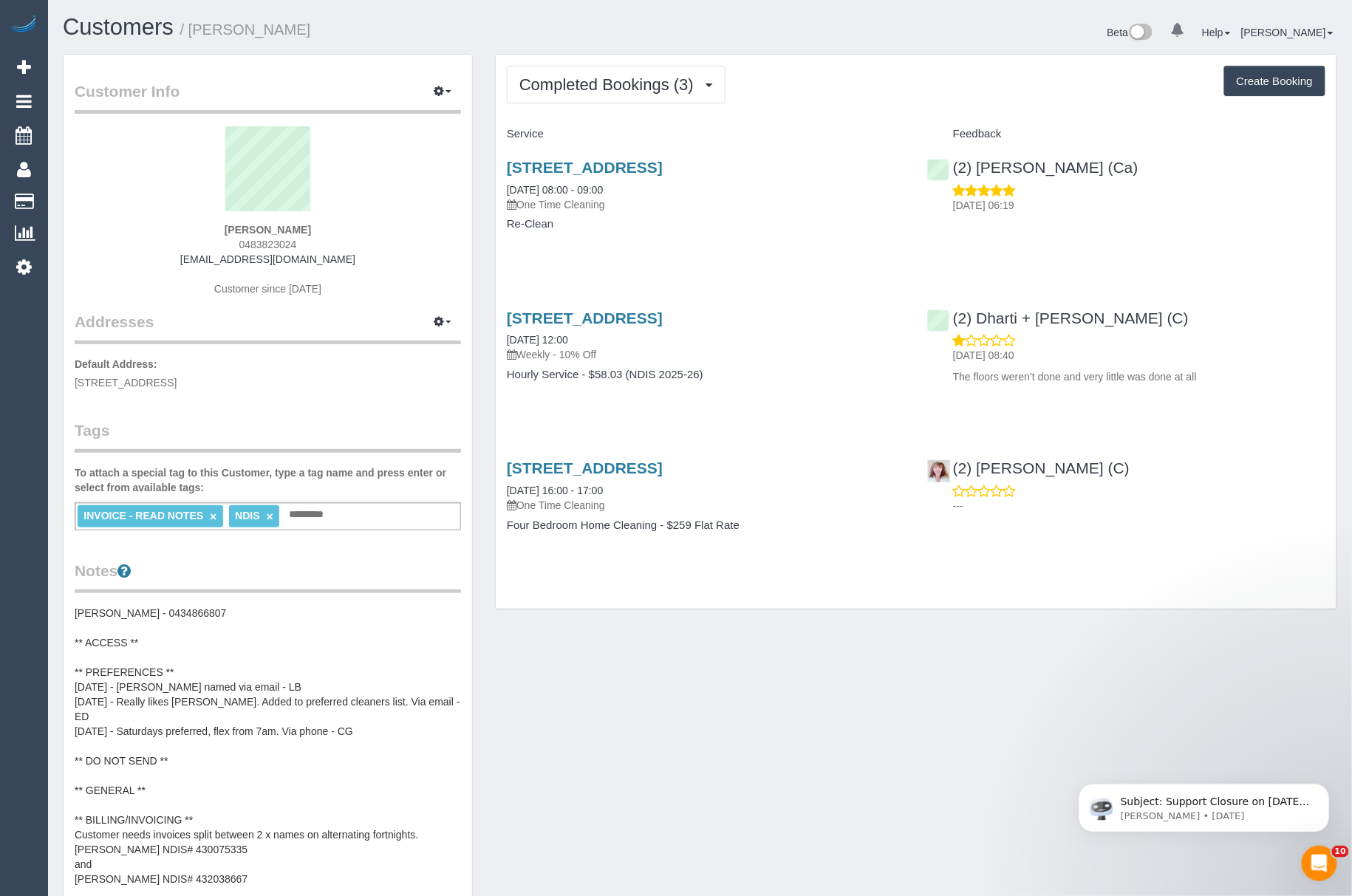
select select "VIC"
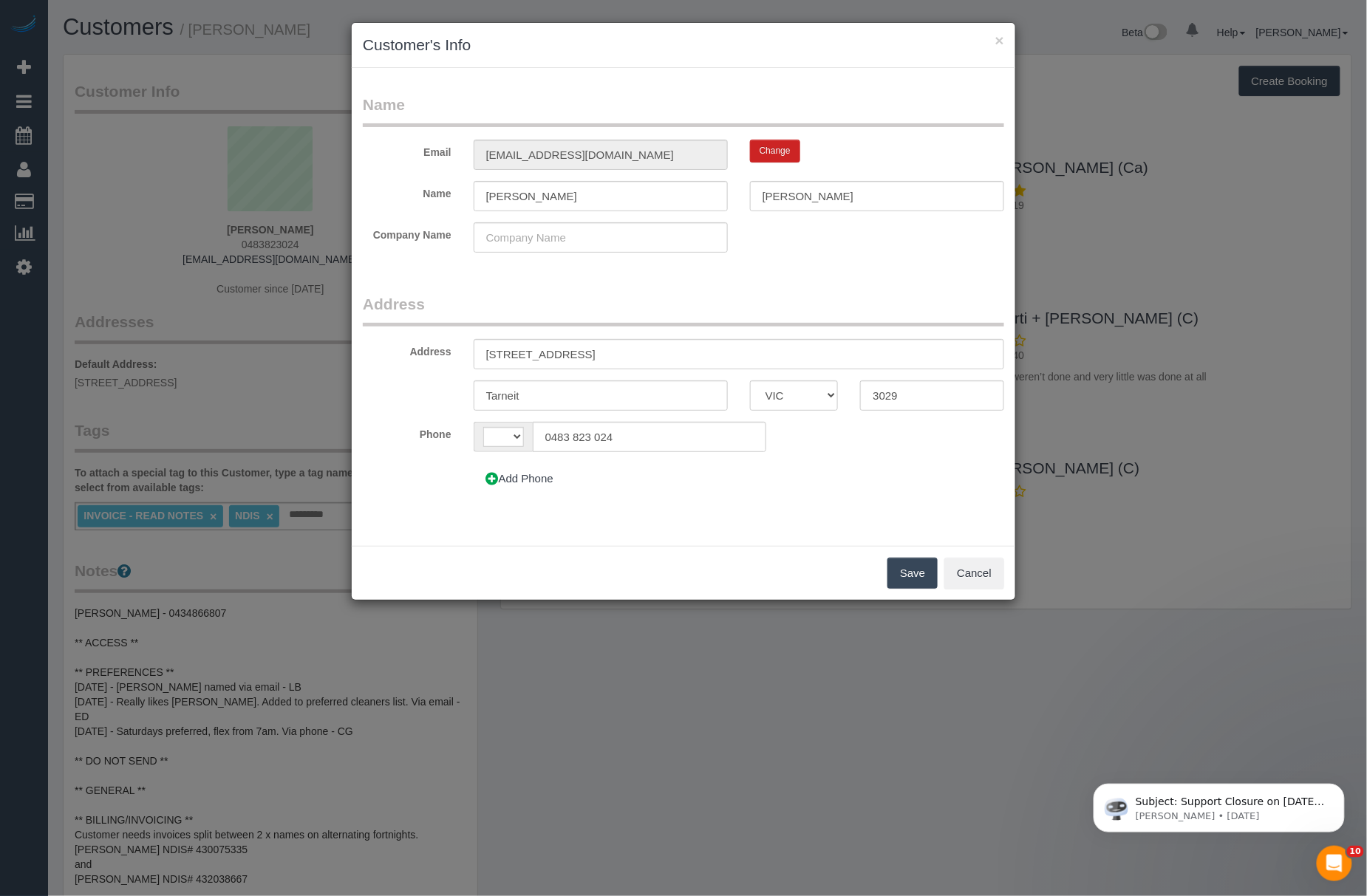
select select "string:AU"
drag, startPoint x: 581, startPoint y: 204, endPoint x: 394, endPoint y: 195, distance: 187.2
click at [394, 195] on div "Name Benjamin Denman" at bounding box center [683, 196] width 664 height 30
paste input "Rachael Tench"
drag, startPoint x: 531, startPoint y: 198, endPoint x: 581, endPoint y: 198, distance: 50.0
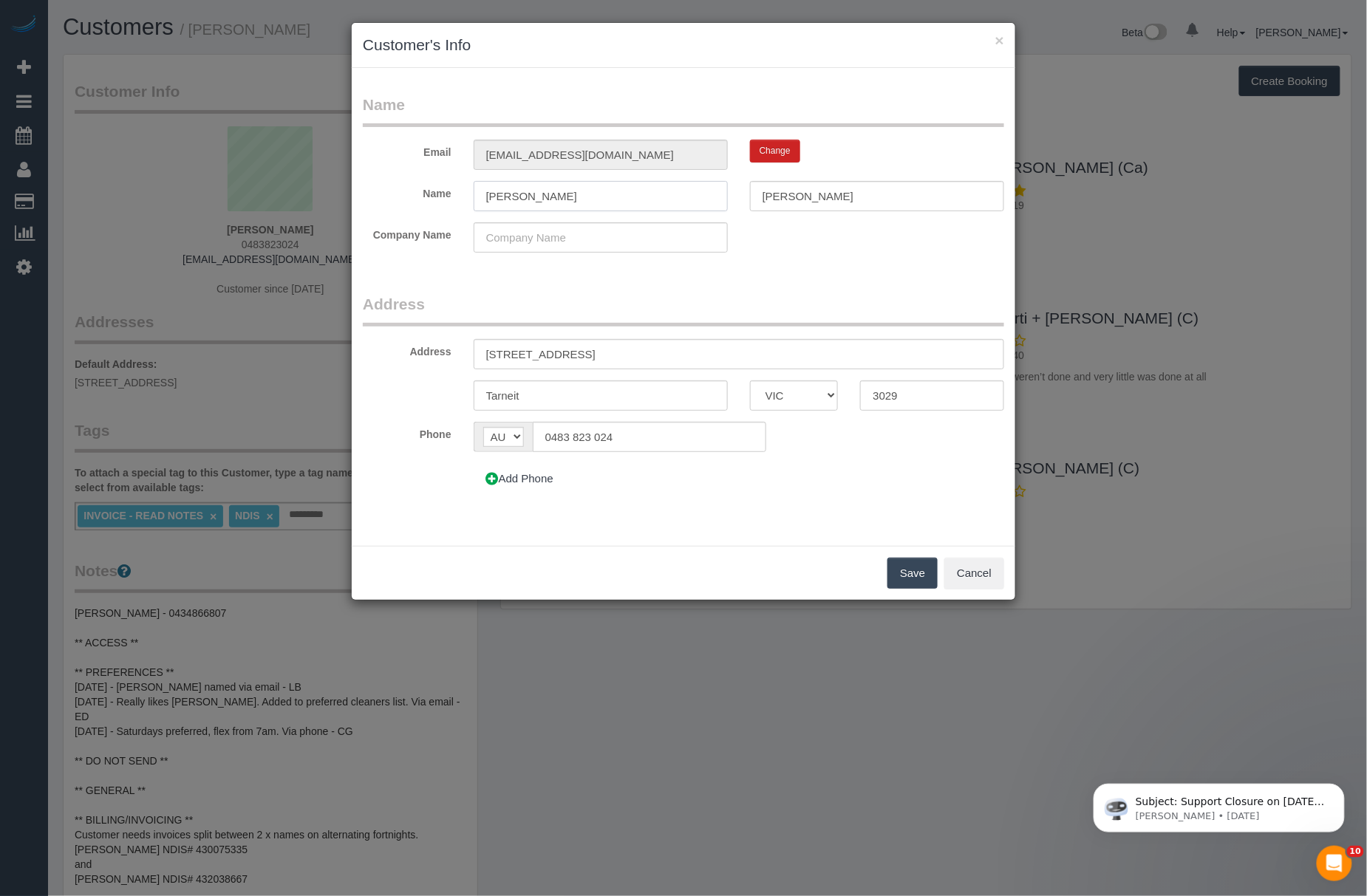
click at [581, 198] on input "Rachael Tench" at bounding box center [601, 196] width 254 height 30
type input "Rachael"
drag, startPoint x: 822, startPoint y: 199, endPoint x: 486, endPoint y: 199, distance: 336.0
click at [486, 199] on div "Name Rachael Denman" at bounding box center [683, 196] width 664 height 30
paste input "Tench"
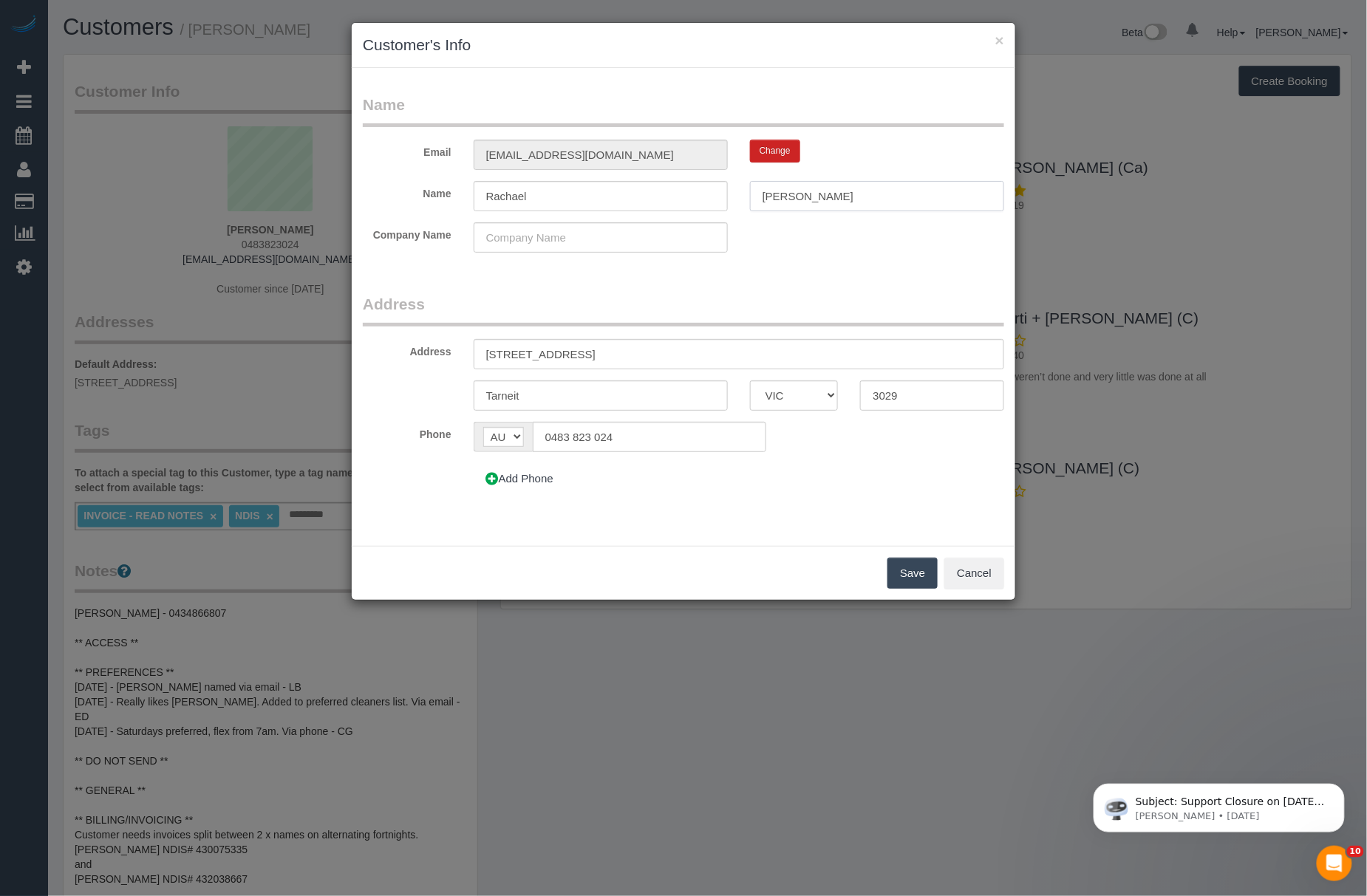
type input "Tench"
click at [916, 577] on button "Save" at bounding box center [912, 573] width 50 height 31
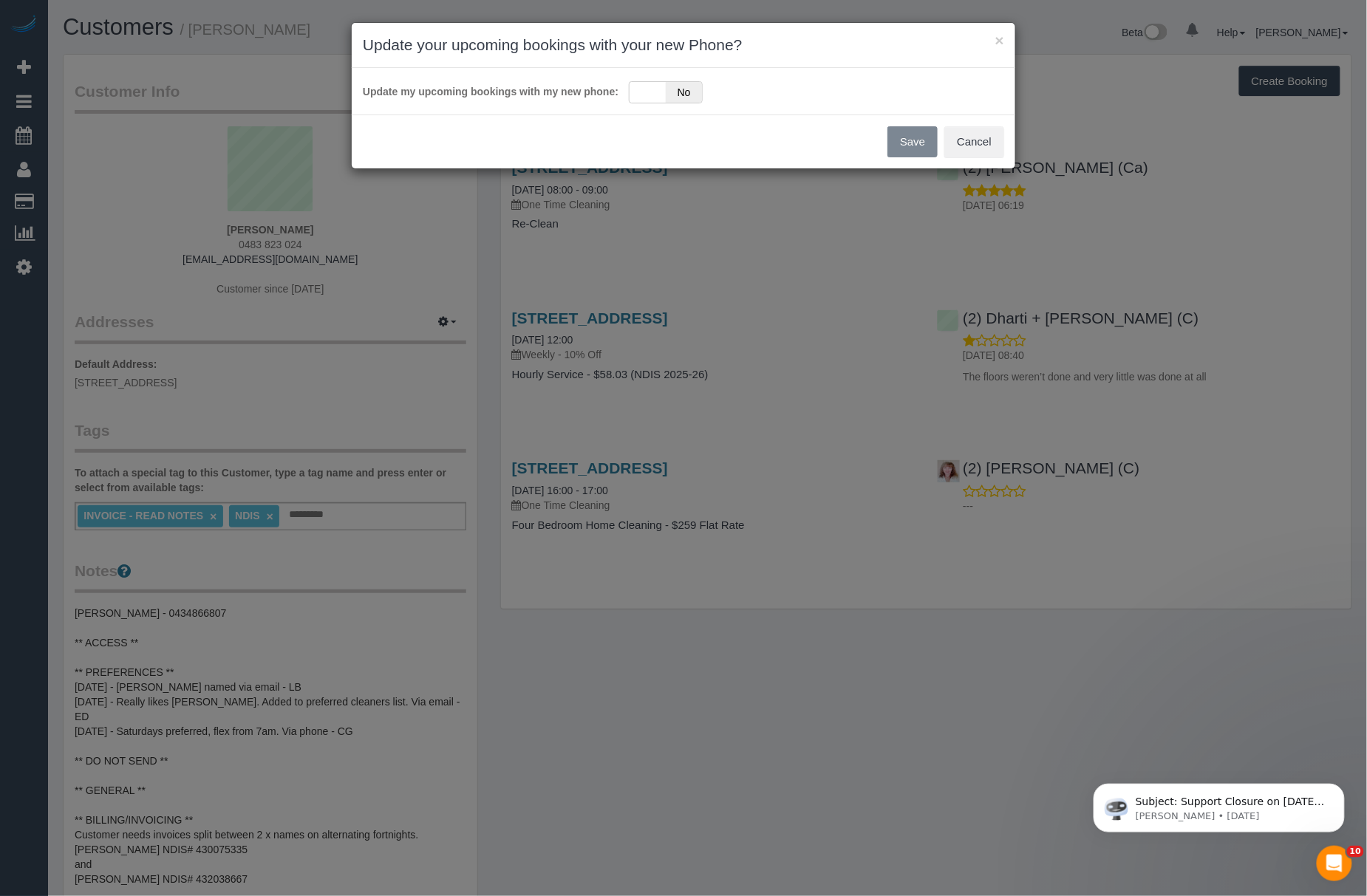
click at [917, 136] on div "Save Cancel" at bounding box center [683, 142] width 664 height 54
click at [897, 138] on div "Save Cancel" at bounding box center [683, 142] width 664 height 54
drag, startPoint x: 896, startPoint y: 103, endPoint x: 808, endPoint y: 107, distance: 88.1
click at [879, 104] on div "Update my upcoming bookings with my new phone: Yes No" at bounding box center [683, 92] width 664 height 46
click at [683, 98] on span "No" at bounding box center [684, 92] width 37 height 20
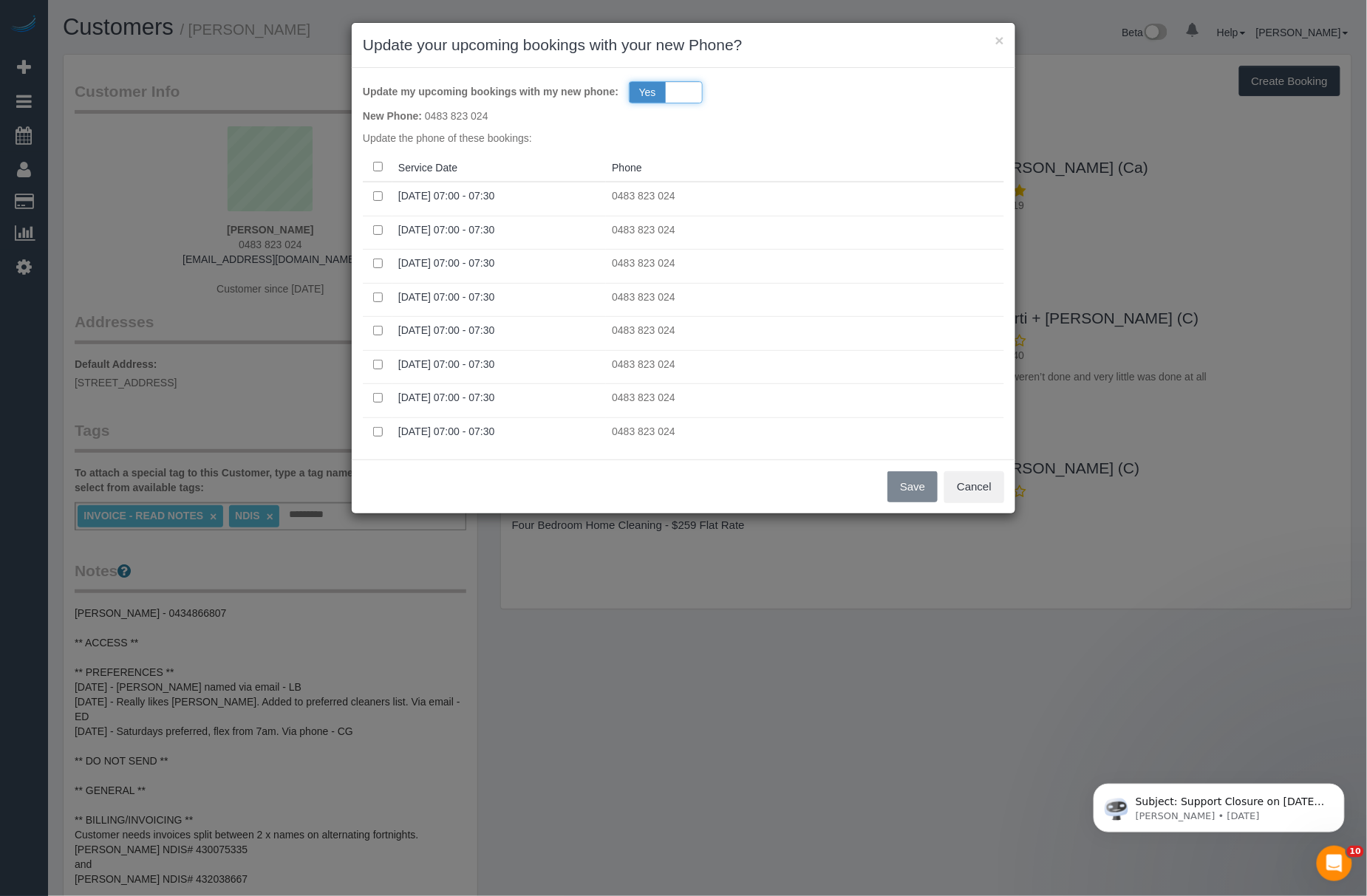
click at [683, 98] on div "Yes No" at bounding box center [666, 92] width 74 height 22
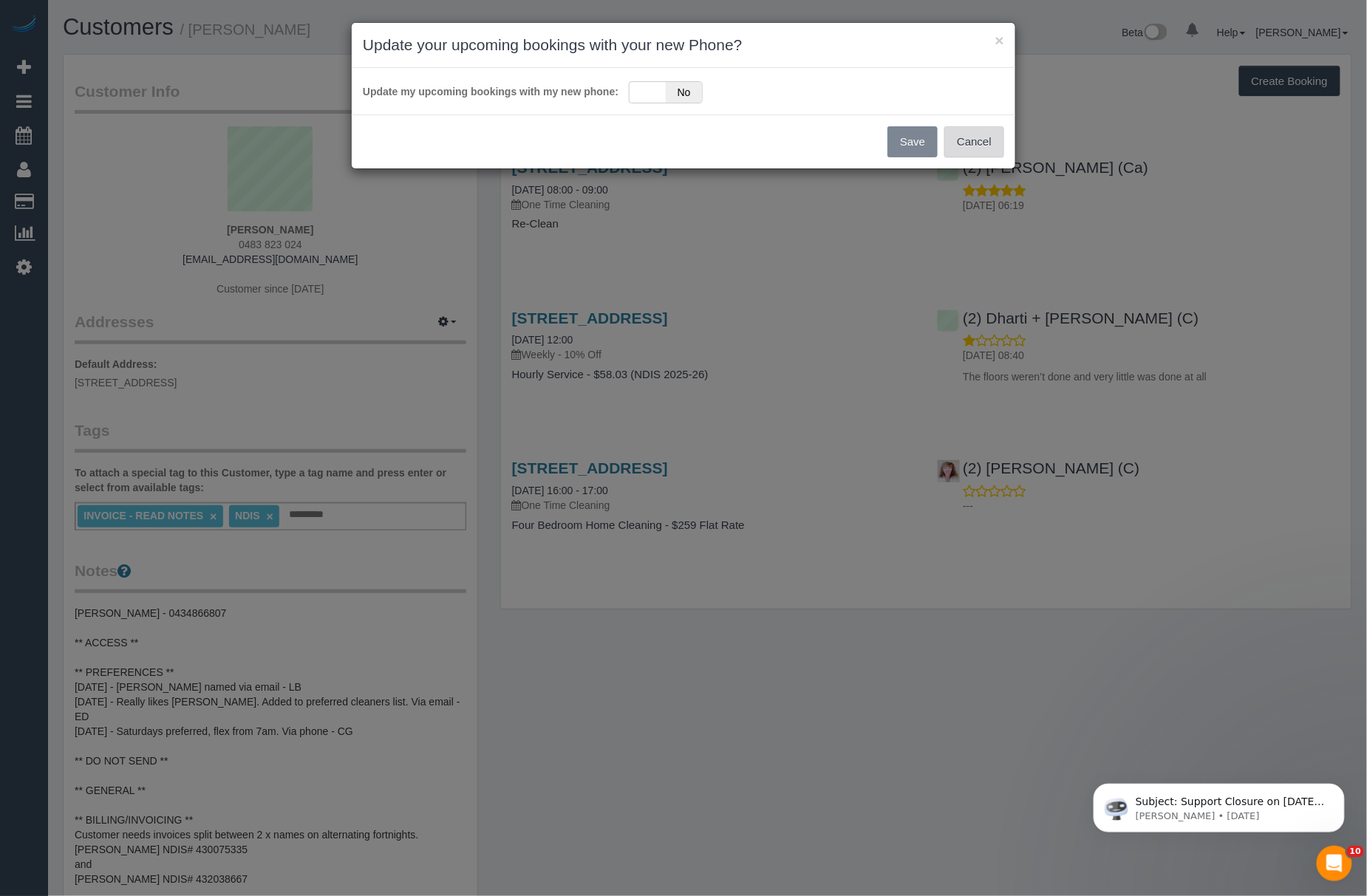
click at [950, 141] on button "Cancel" at bounding box center [974, 142] width 60 height 31
